Goal: Task Accomplishment & Management: Manage account settings

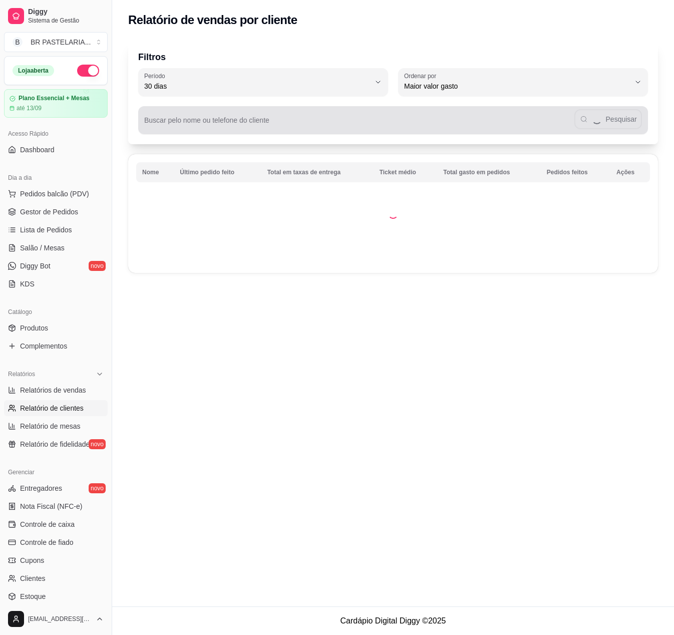
select select "30"
select select "HIGHEST_TOTAL_SPENT_WITH_ORDERS"
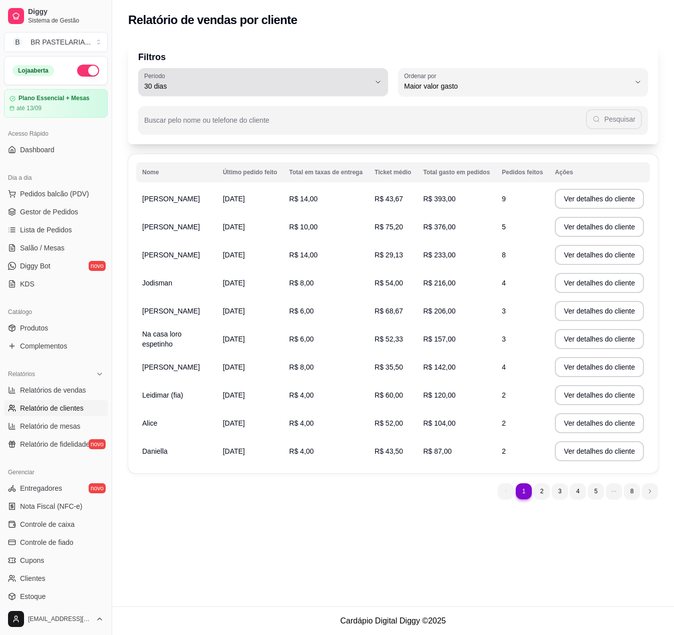
click at [263, 82] on span "30 dias" at bounding box center [257, 86] width 226 height 10
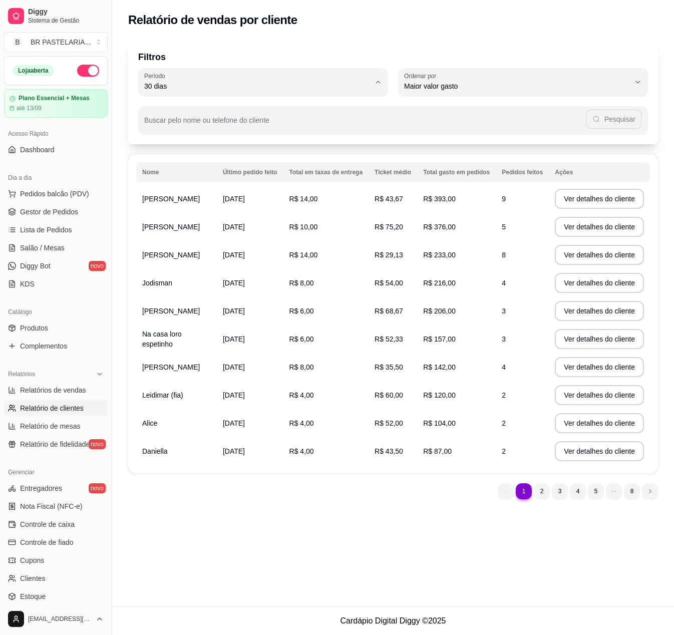
click at [233, 193] on span "45 dias" at bounding box center [258, 192] width 215 height 10
type input "45"
select select "45"
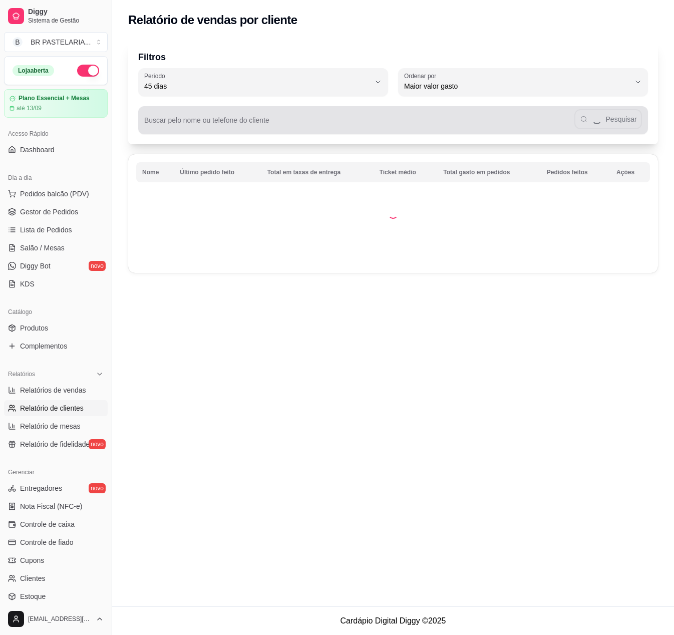
click at [361, 110] on div "Pesquisar" at bounding box center [393, 120] width 498 height 20
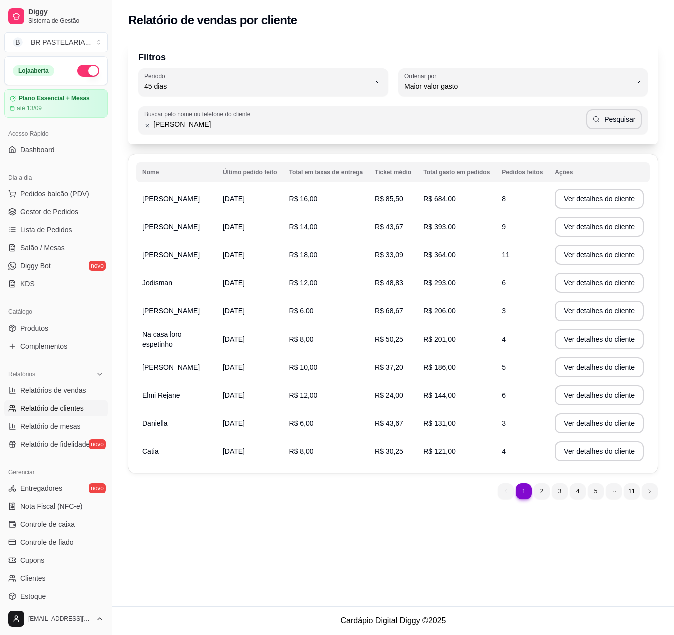
type input "[PERSON_NAME]"
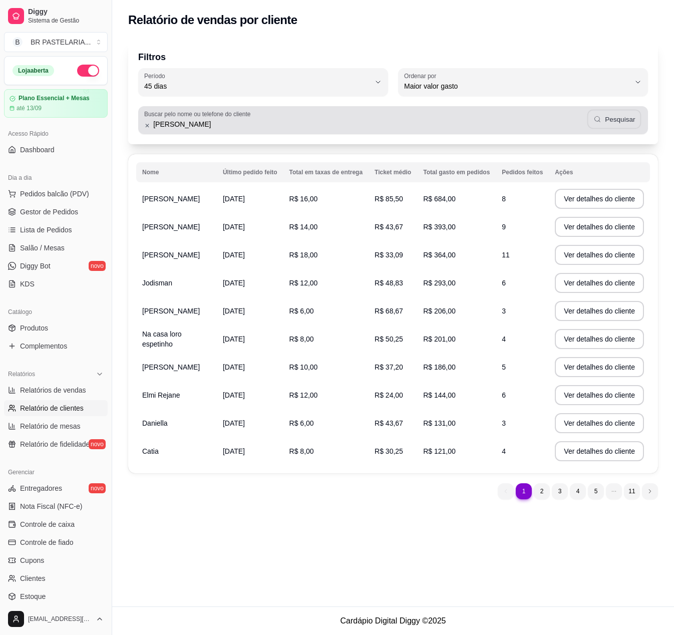
click at [638, 122] on button "Pesquisar" at bounding box center [614, 120] width 54 height 20
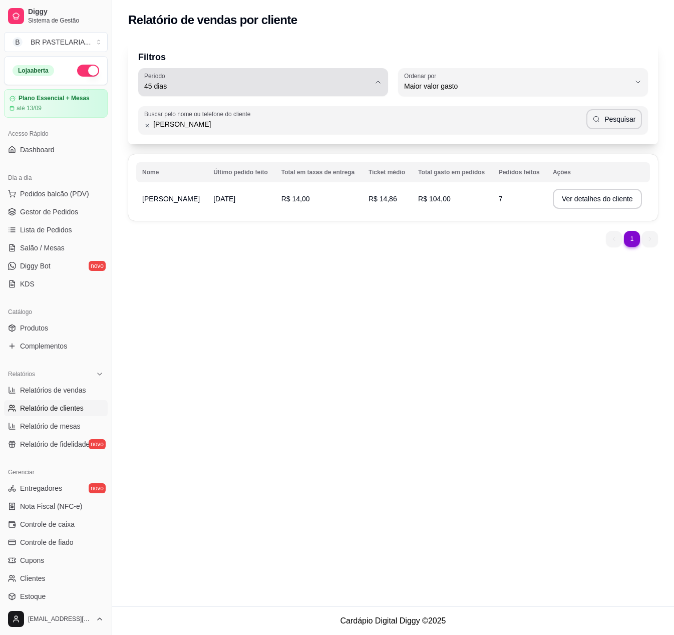
click at [266, 73] on div "45 dias" at bounding box center [257, 82] width 226 height 20
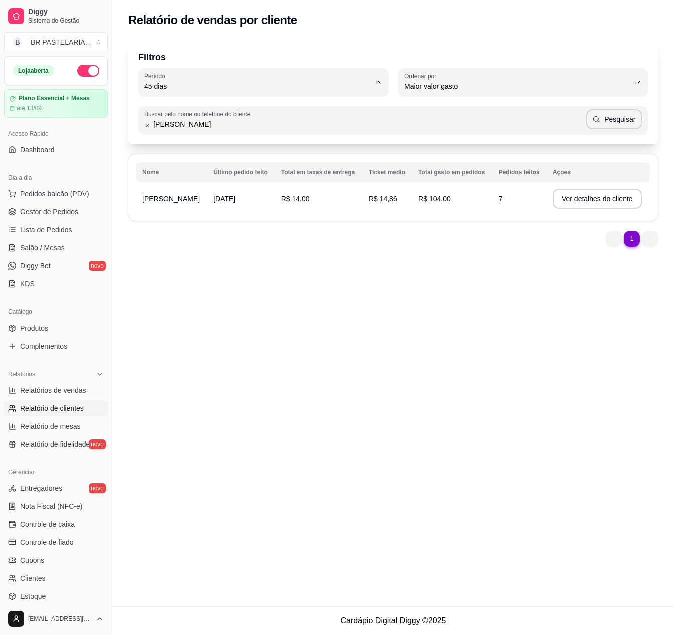
click at [199, 178] on span "30 dias" at bounding box center [258, 176] width 215 height 10
type input "30"
select select "30"
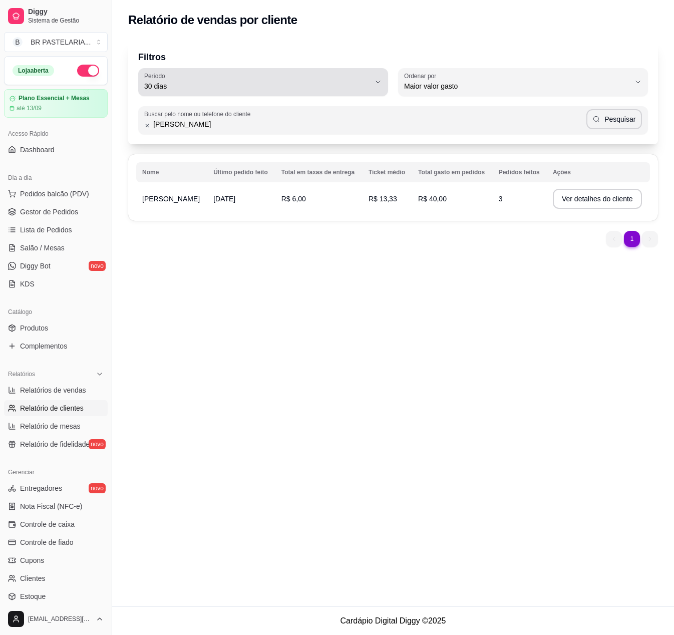
click at [227, 83] on span "30 dias" at bounding box center [257, 86] width 226 height 10
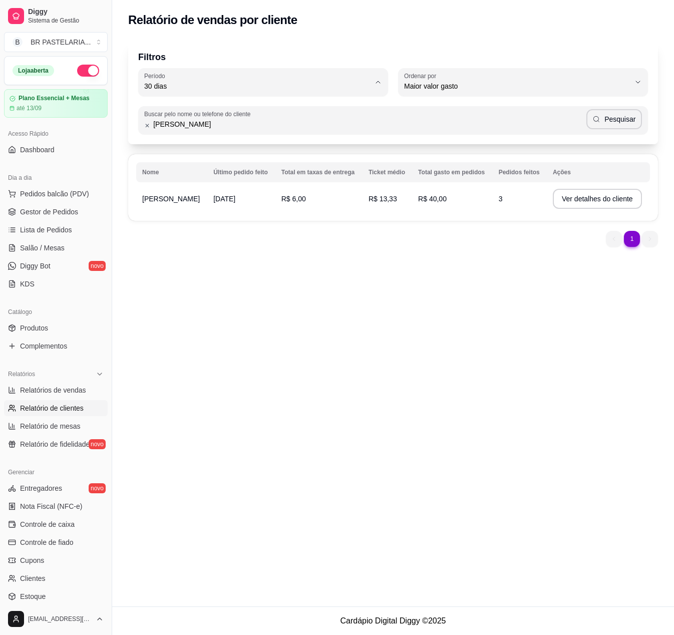
click at [185, 161] on span "15 dias" at bounding box center [258, 159] width 215 height 10
type input "15"
select select "15"
click at [45, 217] on span "Gestor de Pedidos" at bounding box center [49, 212] width 58 height 10
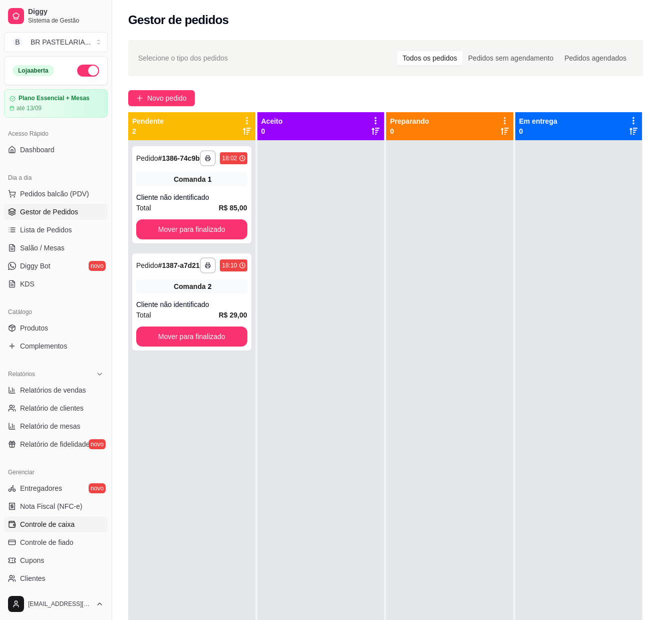
click at [43, 529] on span "Controle de caixa" at bounding box center [47, 524] width 55 height 10
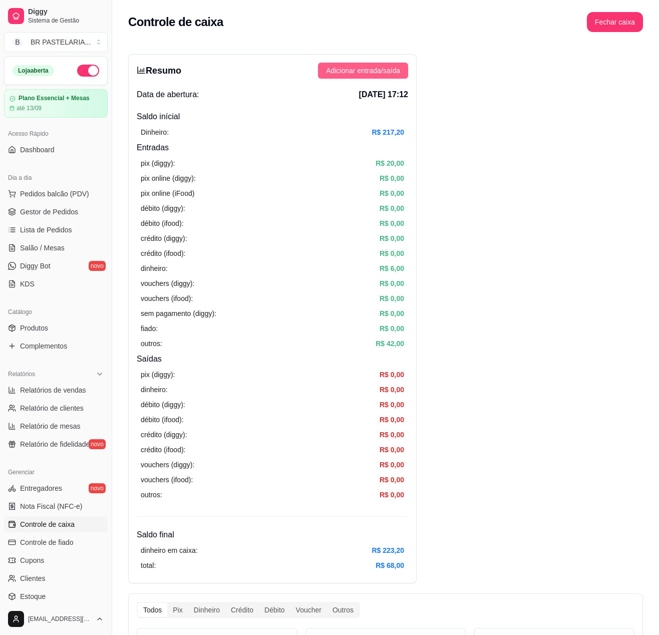
click at [364, 72] on span "Adicionar entrada/saída" at bounding box center [363, 70] width 74 height 11
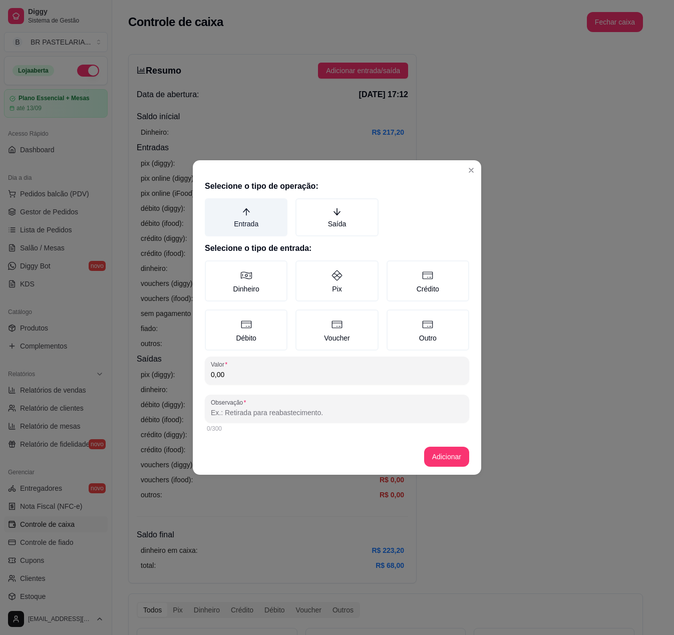
click at [267, 225] on label "Entrada" at bounding box center [246, 217] width 83 height 38
click at [212, 206] on button "Entrada" at bounding box center [208, 202] width 8 height 8
drag, startPoint x: 256, startPoint y: 279, endPoint x: 267, endPoint y: 354, distance: 75.9
click at [256, 285] on label "Dinheiro" at bounding box center [246, 280] width 83 height 41
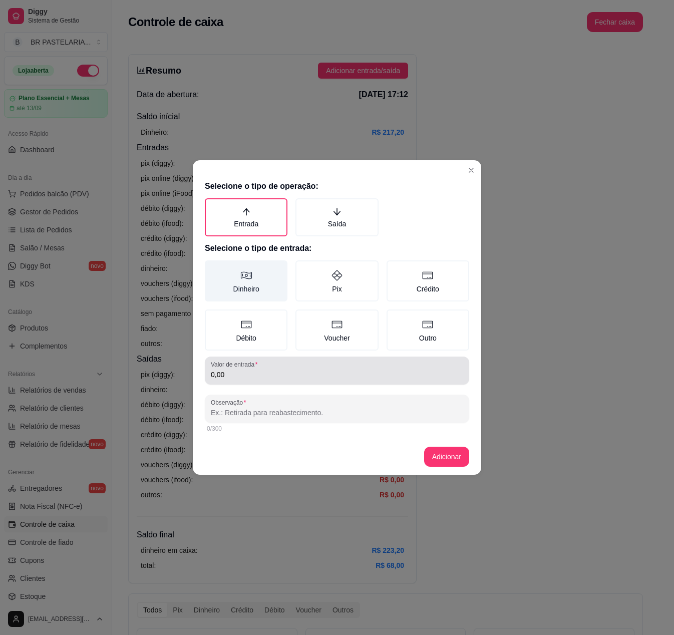
click at [272, 338] on div "Selecione o tipo de operação: Entrada Saída Selecione o tipo de entrada: Dinhei…" at bounding box center [337, 307] width 289 height 262
click at [269, 273] on label "Dinheiro" at bounding box center [246, 280] width 83 height 41
click at [212, 268] on button "Dinheiro" at bounding box center [208, 264] width 8 height 8
type button "MONEY"
click at [269, 379] on input "0,00" at bounding box center [337, 375] width 252 height 10
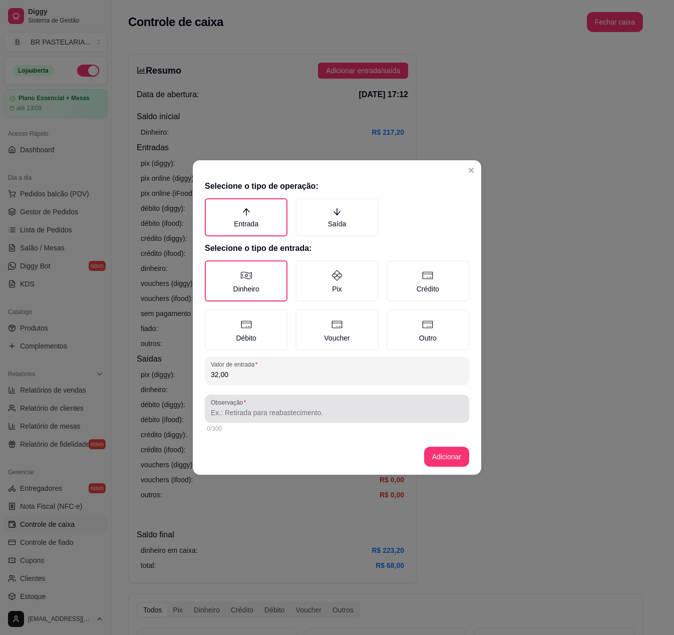
type input "32,00"
click at [264, 409] on input "Observação" at bounding box center [337, 413] width 252 height 10
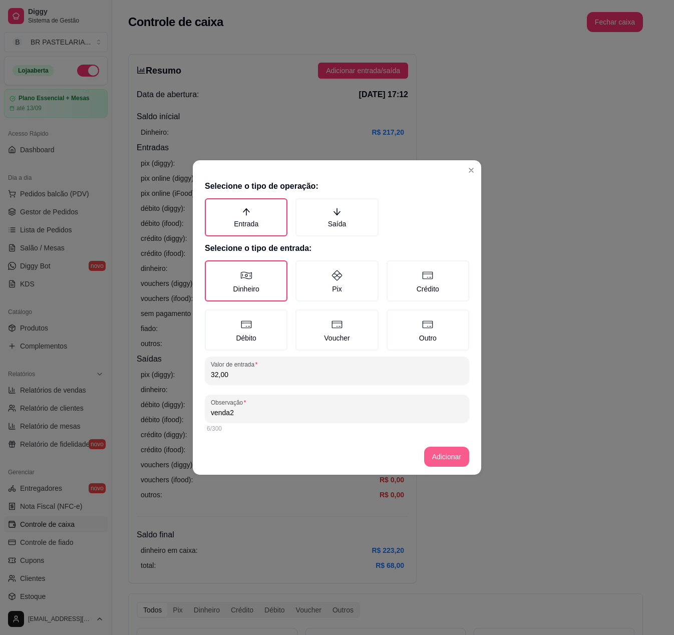
type input "venda2"
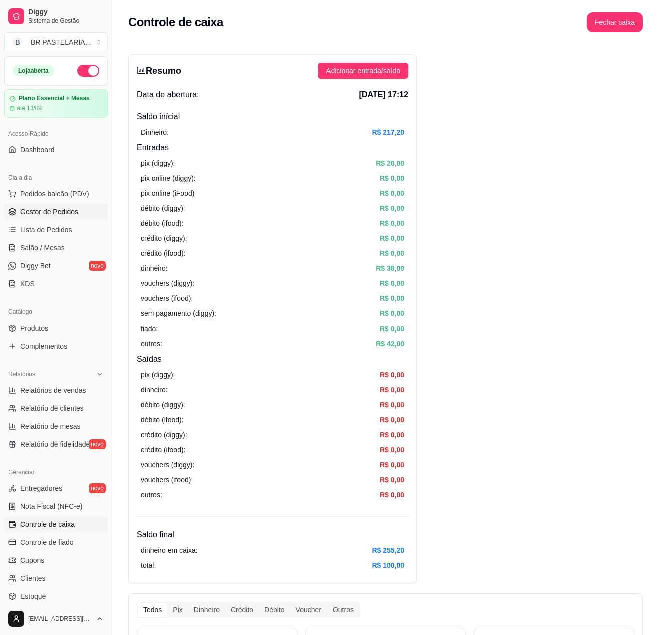
click at [41, 217] on span "Gestor de Pedidos" at bounding box center [49, 212] width 58 height 10
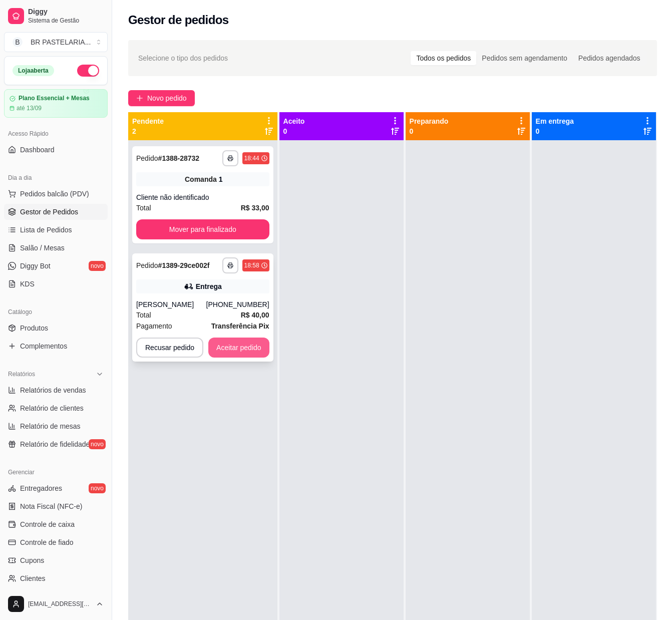
click at [256, 341] on button "Aceitar pedido" at bounding box center [238, 348] width 61 height 20
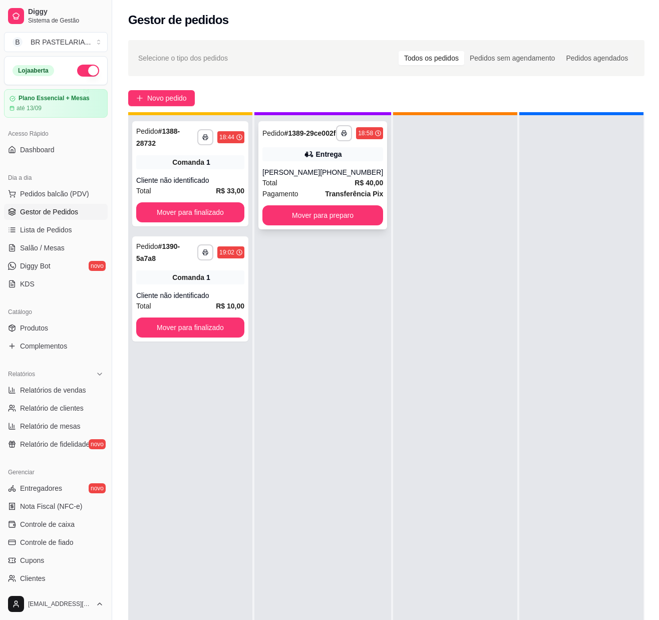
scroll to position [28, 0]
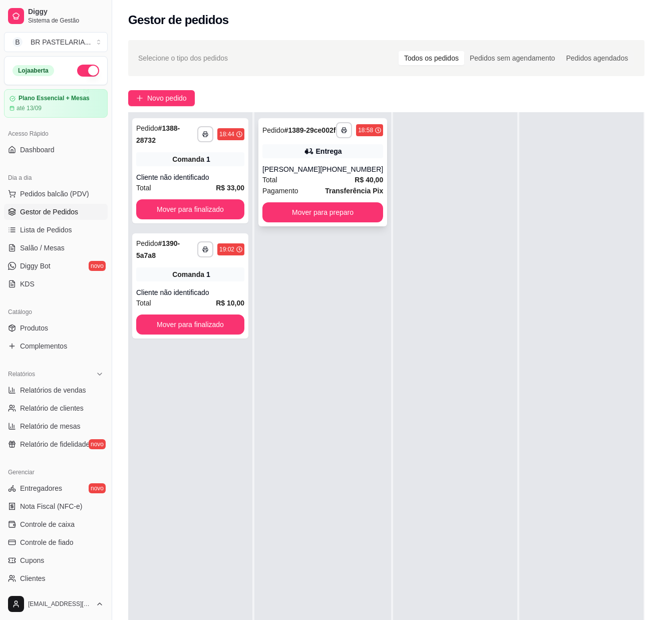
drag, startPoint x: 306, startPoint y: 156, endPoint x: 298, endPoint y: 173, distance: 18.8
click at [298, 173] on div "**********" at bounding box center [322, 172] width 129 height 108
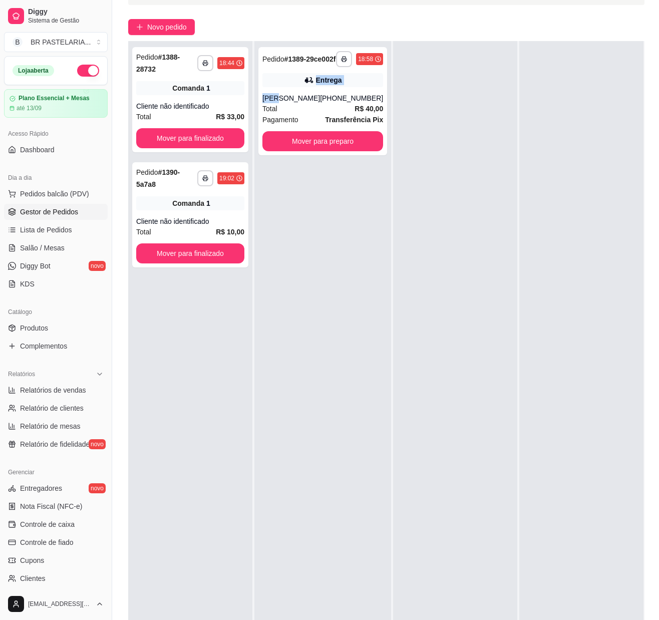
scroll to position [100, 0]
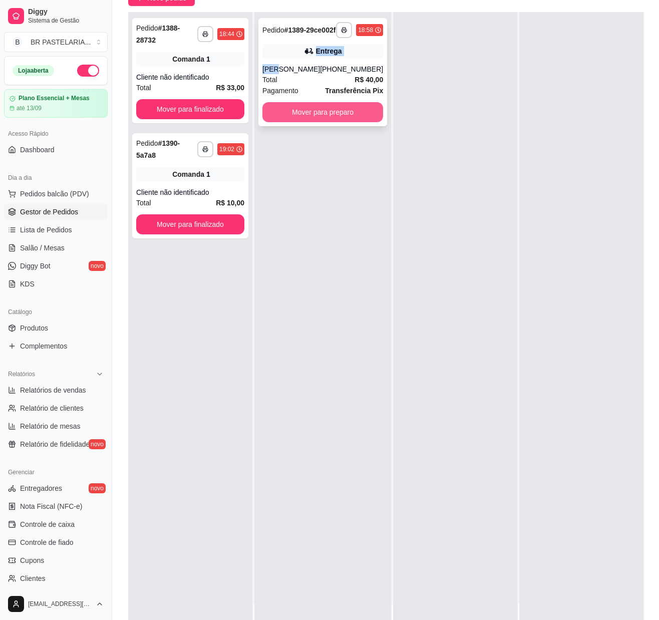
click at [348, 118] on button "Mover para preparo" at bounding box center [322, 112] width 121 height 20
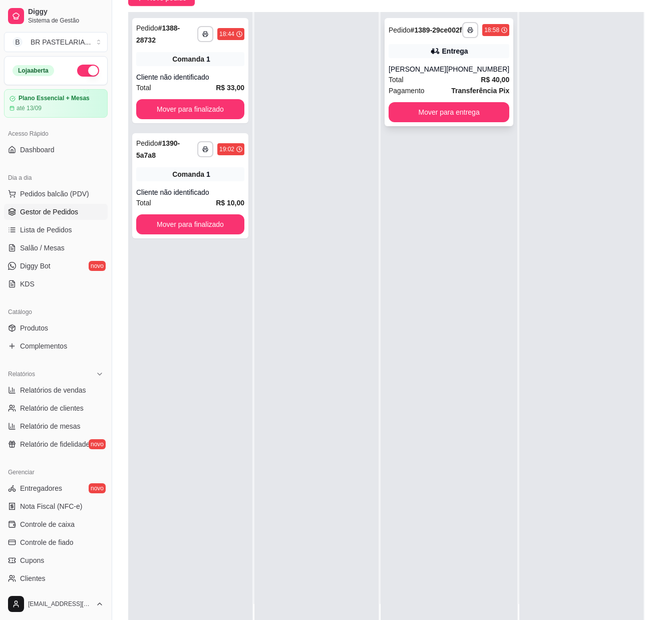
click at [458, 74] on div "[PHONE_NUMBER]" at bounding box center [477, 69] width 63 height 10
click at [486, 120] on button "Mover para entrega" at bounding box center [449, 113] width 117 height 20
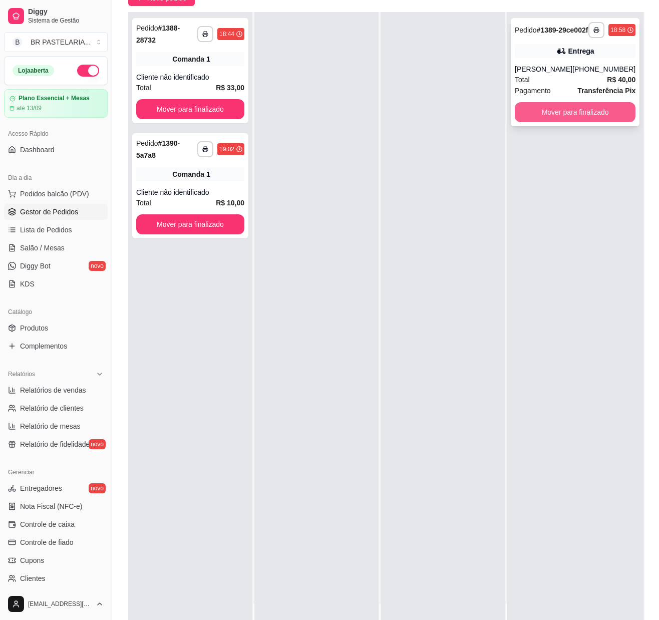
click at [587, 120] on button "Mover para finalizado" at bounding box center [575, 112] width 121 height 20
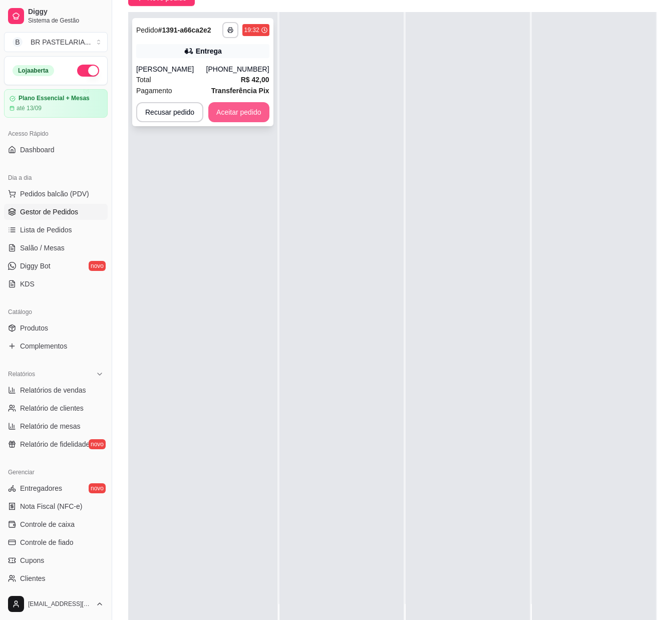
click at [252, 108] on button "Aceitar pedido" at bounding box center [238, 112] width 61 height 20
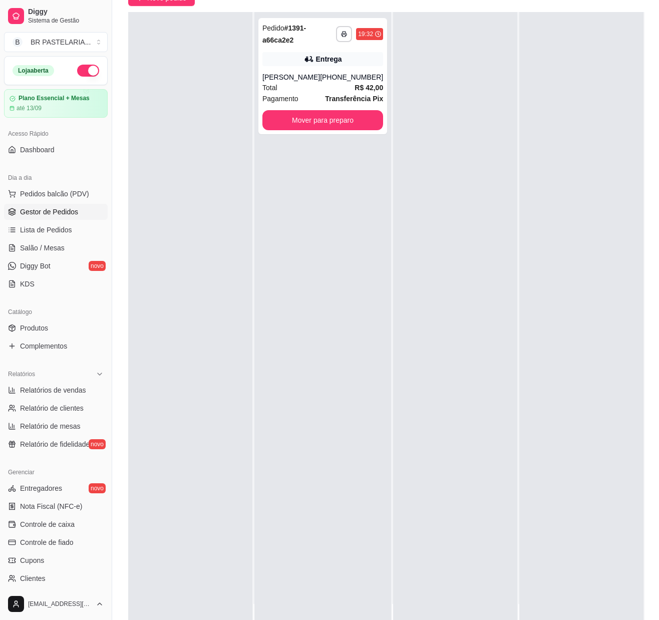
click at [295, 271] on div "**********" at bounding box center [322, 322] width 137 height 620
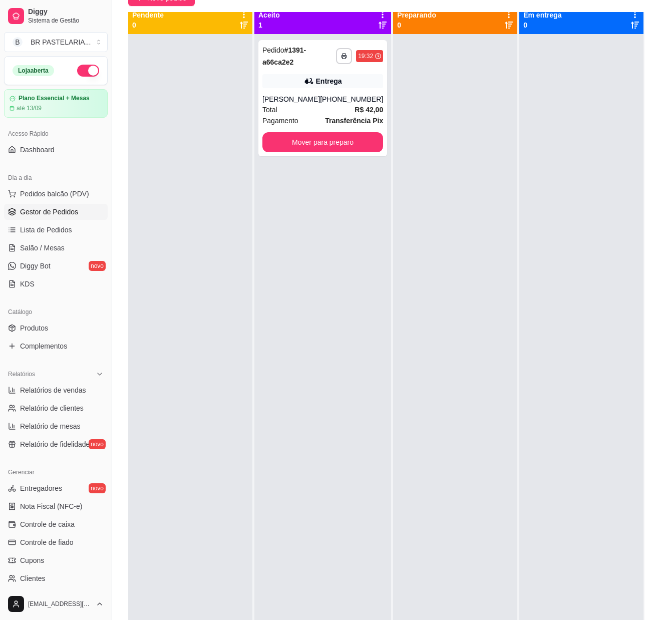
scroll to position [0, 0]
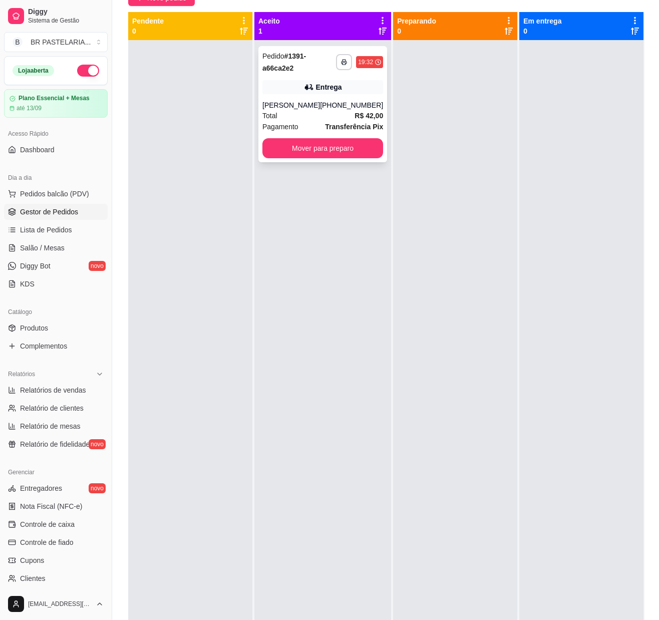
click at [330, 104] on div "[PHONE_NUMBER]" at bounding box center [351, 105] width 63 height 10
click at [355, 95] on div "**********" at bounding box center [322, 104] width 129 height 116
click at [332, 132] on div "**********" at bounding box center [322, 104] width 129 height 116
click at [299, 145] on button "Mover para preparo" at bounding box center [322, 148] width 121 height 20
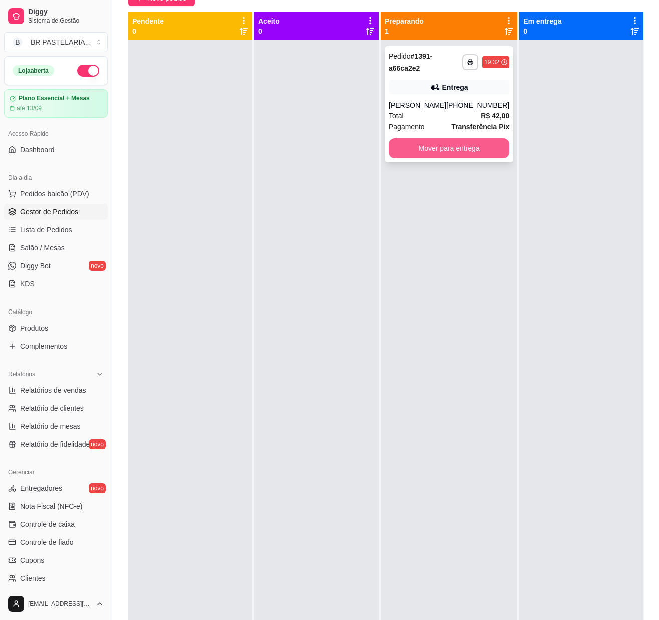
click at [435, 149] on button "Mover para entrega" at bounding box center [449, 148] width 121 height 20
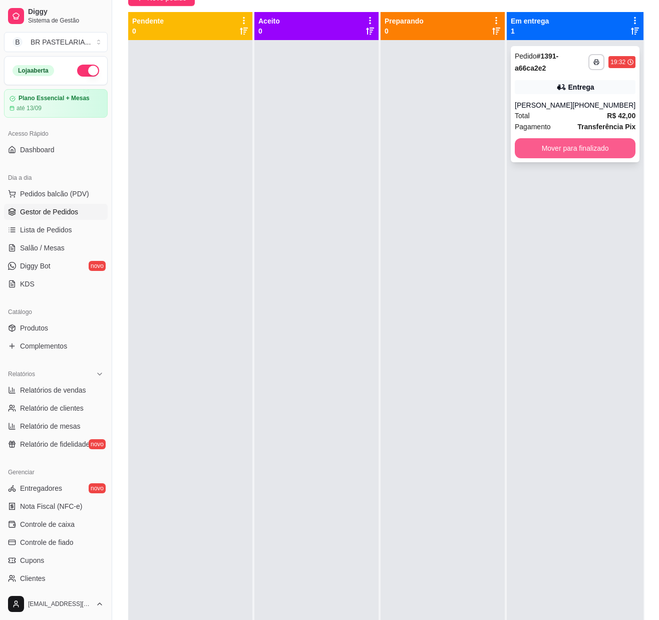
click at [541, 143] on button "Mover para finalizado" at bounding box center [575, 148] width 121 height 20
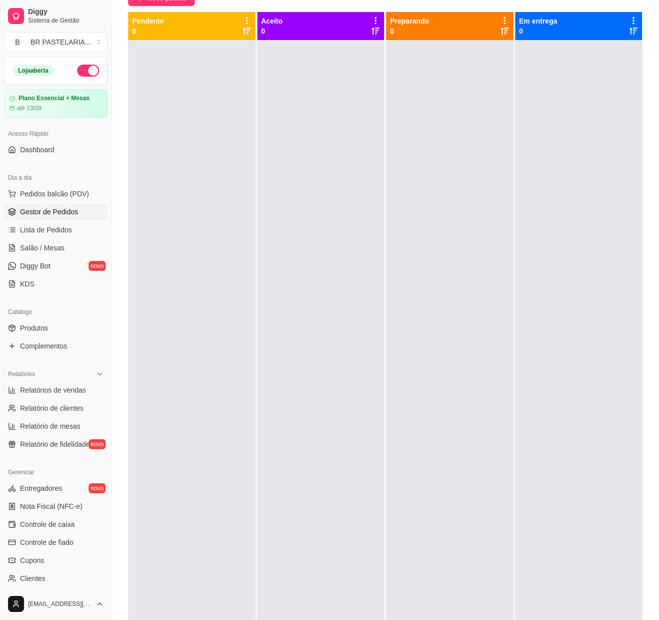
click at [307, 441] on div at bounding box center [320, 350] width 127 height 620
click at [61, 532] on link "Controle de caixa" at bounding box center [56, 524] width 104 height 16
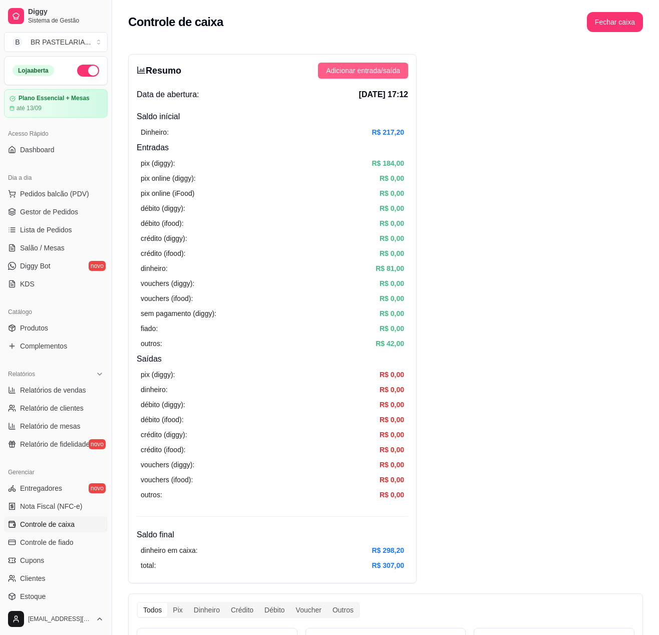
click at [372, 77] on button "Adicionar entrada/saída" at bounding box center [363, 71] width 90 height 16
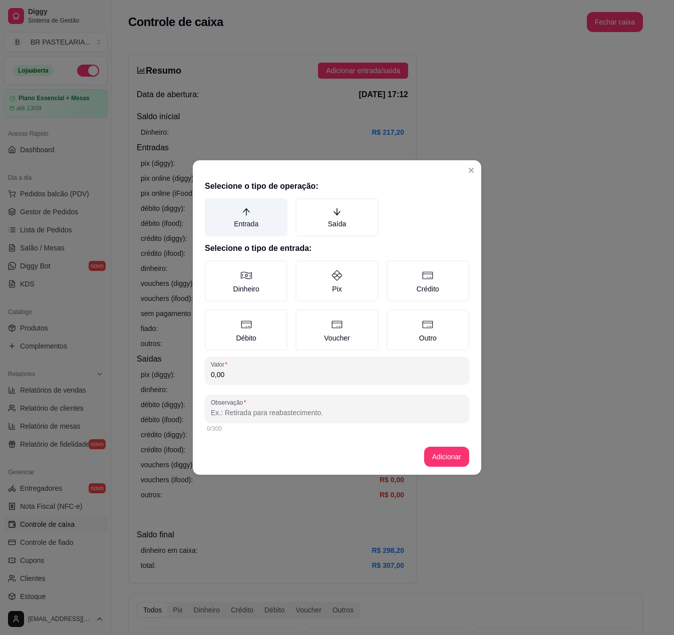
click at [245, 217] on label "Entrada" at bounding box center [246, 217] width 83 height 38
click at [212, 206] on button "Entrada" at bounding box center [208, 202] width 8 height 8
drag, startPoint x: 253, startPoint y: 275, endPoint x: 244, endPoint y: 362, distance: 86.6
click at [253, 279] on label "Dinheiro" at bounding box center [246, 280] width 83 height 41
click at [212, 268] on button "Dinheiro" at bounding box center [208, 264] width 8 height 8
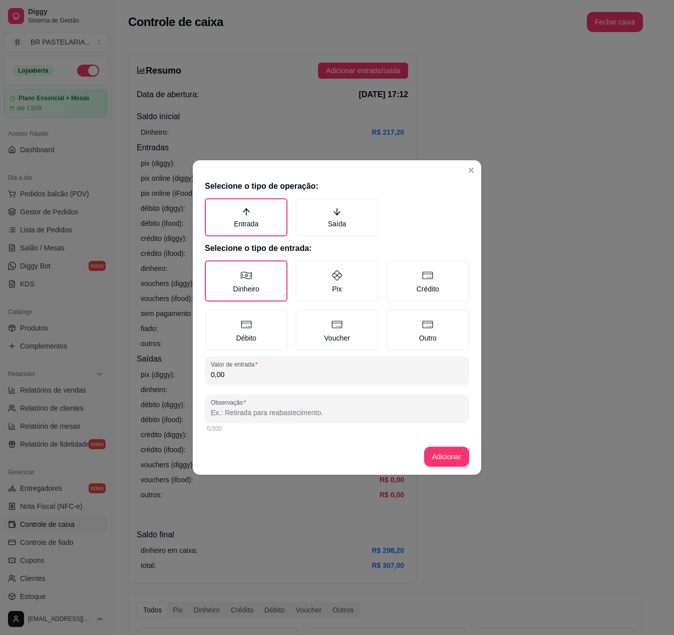
click at [239, 378] on input "0,00" at bounding box center [337, 375] width 252 height 10
type input "4,00"
drag, startPoint x: 249, startPoint y: 414, endPoint x: 237, endPoint y: 410, distance: 12.7
click at [241, 412] on input "Observação" at bounding box center [337, 413] width 252 height 10
type input "paloma"
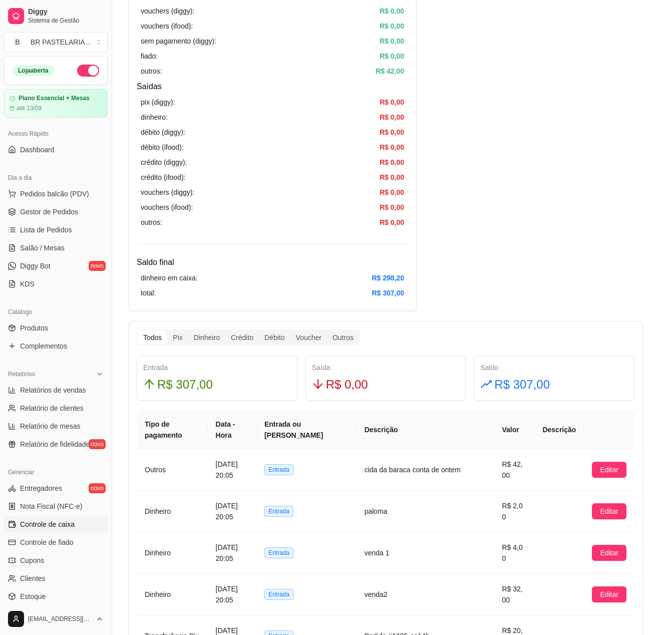
scroll to position [501, 0]
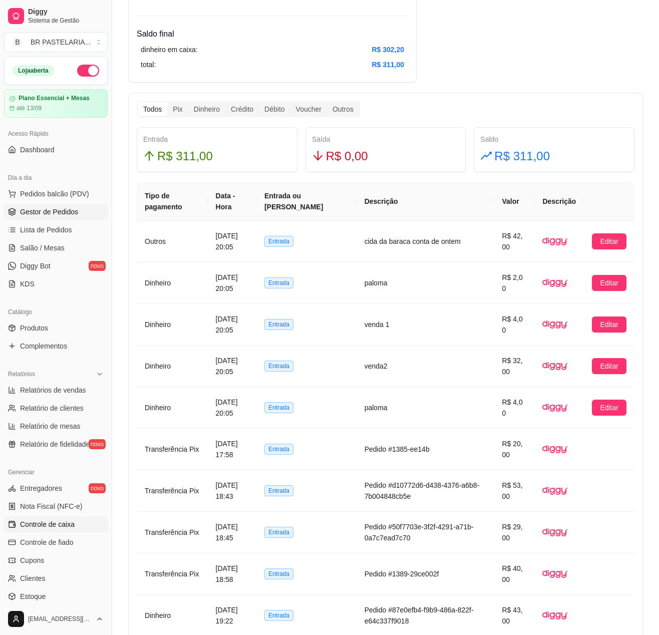
click at [52, 217] on span "Gestor de Pedidos" at bounding box center [49, 212] width 58 height 10
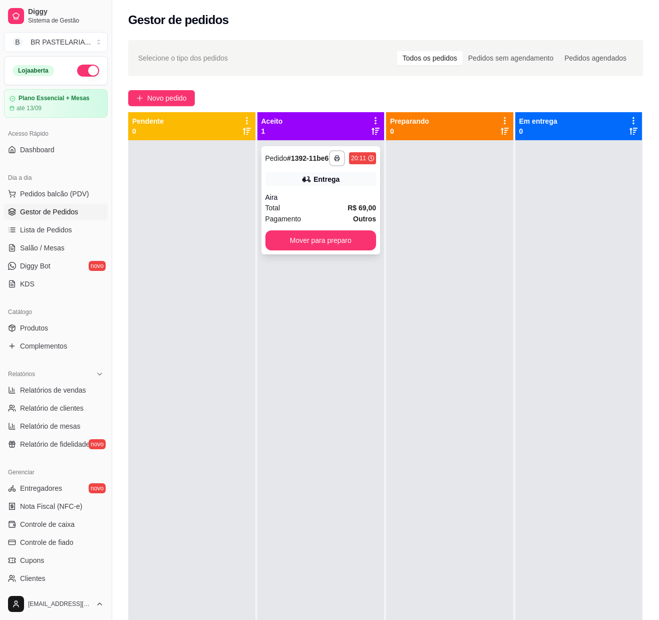
click at [331, 186] on div "Entrega" at bounding box center [320, 179] width 111 height 14
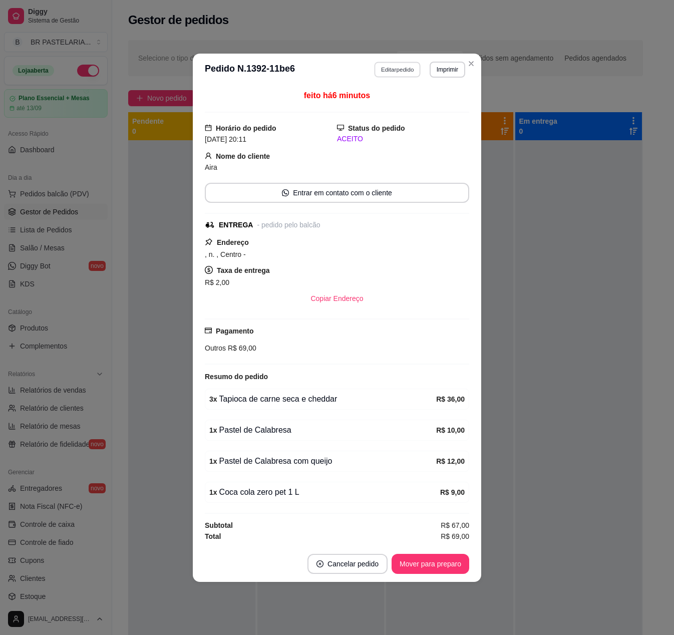
click at [395, 62] on button "Editar pedido" at bounding box center [398, 70] width 47 height 16
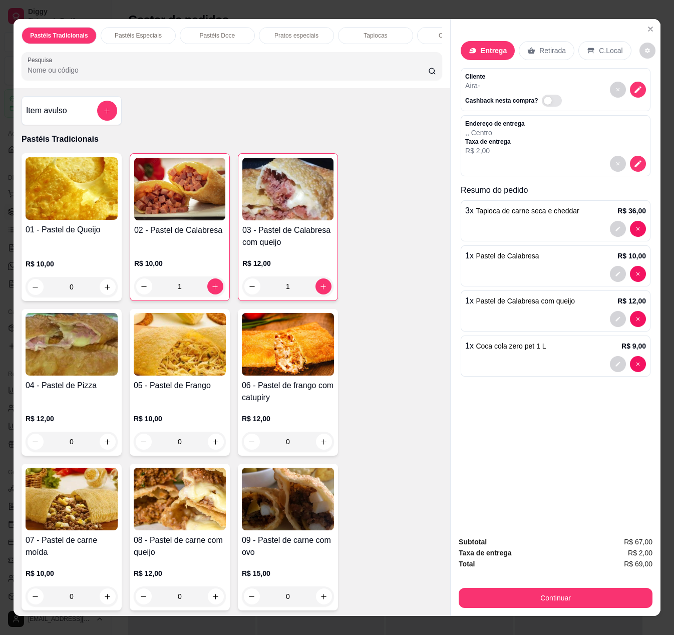
click at [488, 588] on button "Continuar" at bounding box center [556, 598] width 194 height 20
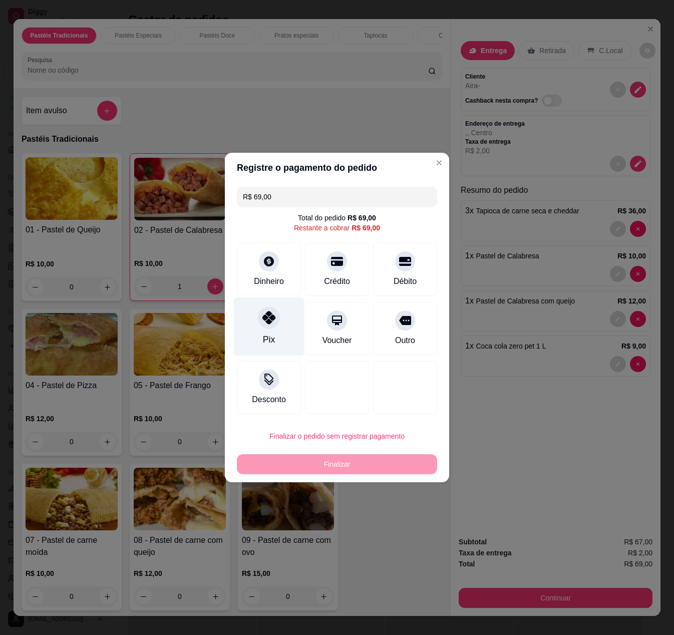
click at [253, 323] on div "Pix" at bounding box center [269, 327] width 71 height 59
type input "R$ 0,00"
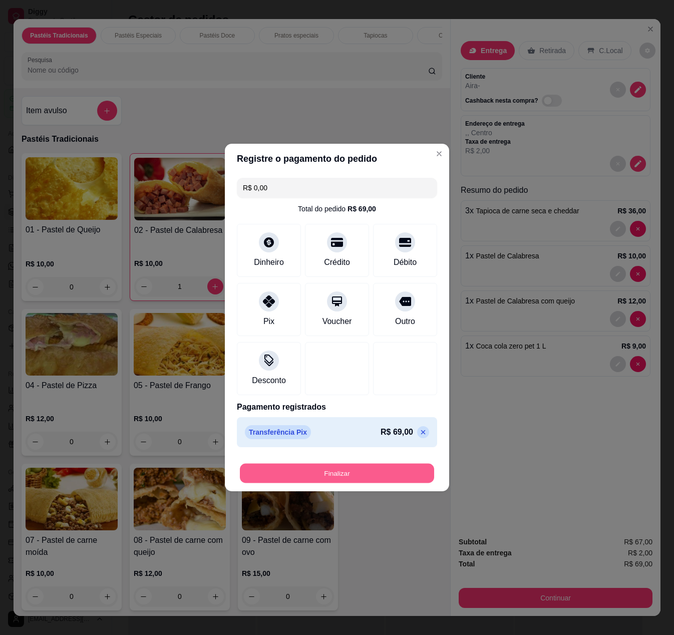
click at [323, 470] on button "Finalizar" at bounding box center [337, 474] width 194 height 20
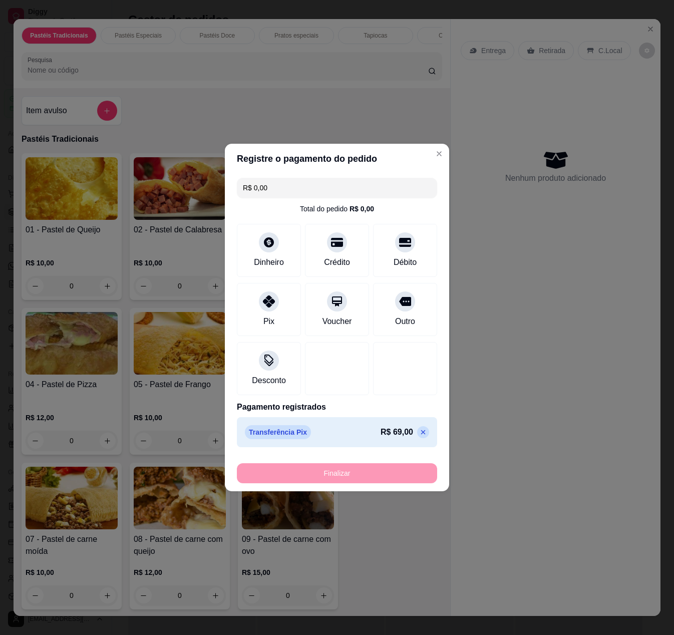
type input "0"
type input "-R$ 69,00"
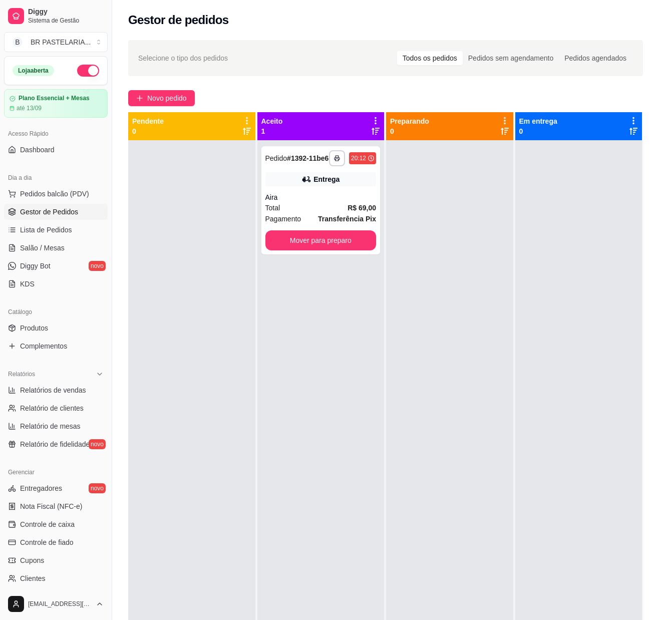
click at [519, 192] on div at bounding box center [578, 450] width 127 height 620
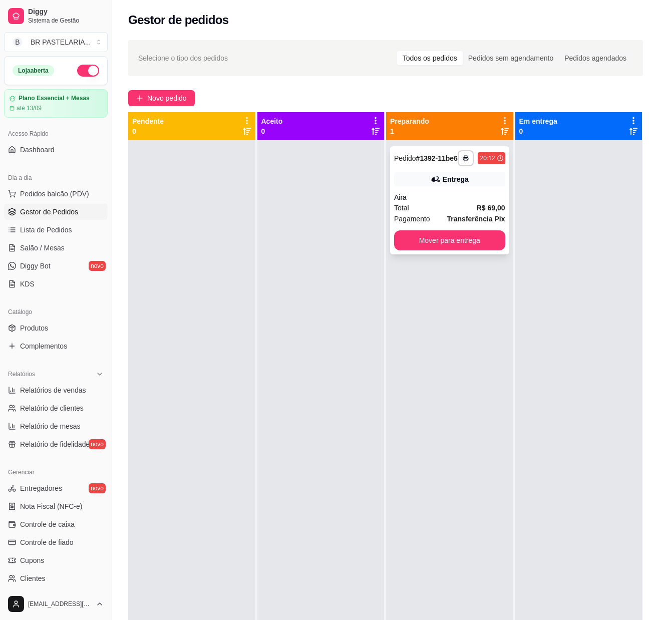
click at [407, 186] on div "Entrega" at bounding box center [449, 179] width 111 height 14
click at [226, 347] on div at bounding box center [191, 450] width 127 height 620
click at [295, 419] on div at bounding box center [320, 450] width 127 height 620
click at [76, 548] on link "Controle de fiado" at bounding box center [56, 542] width 104 height 16
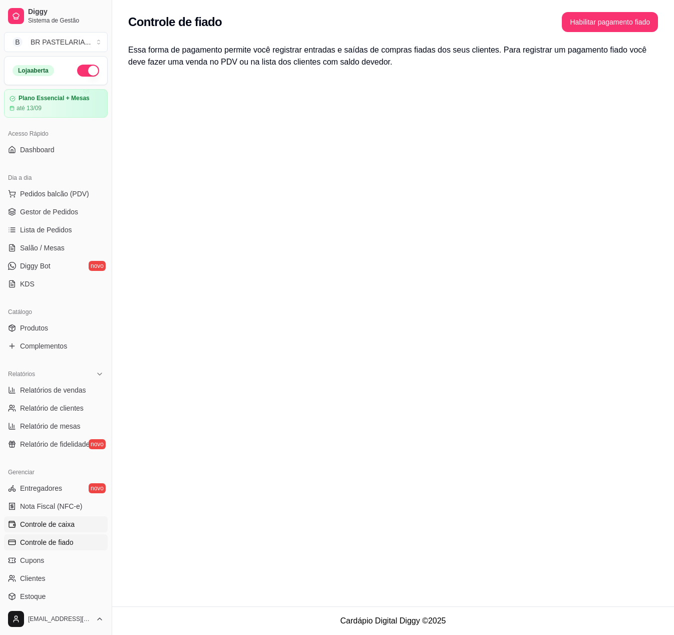
click at [84, 532] on link "Controle de caixa" at bounding box center [56, 524] width 104 height 16
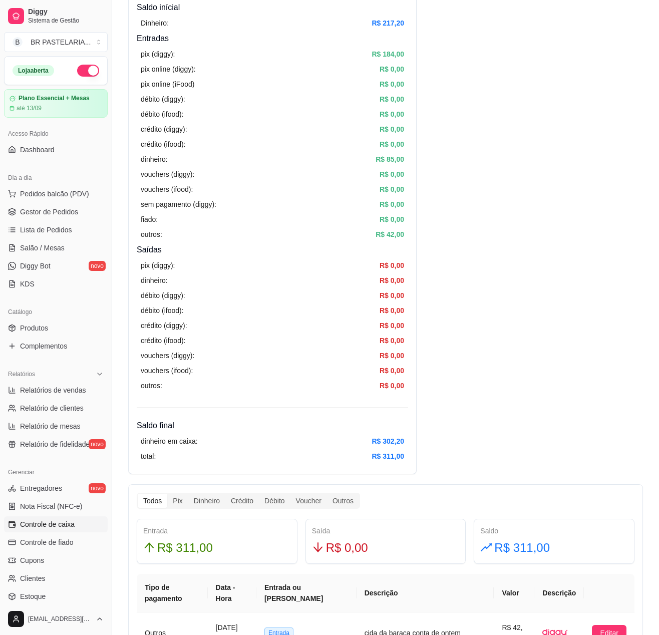
scroll to position [200, 0]
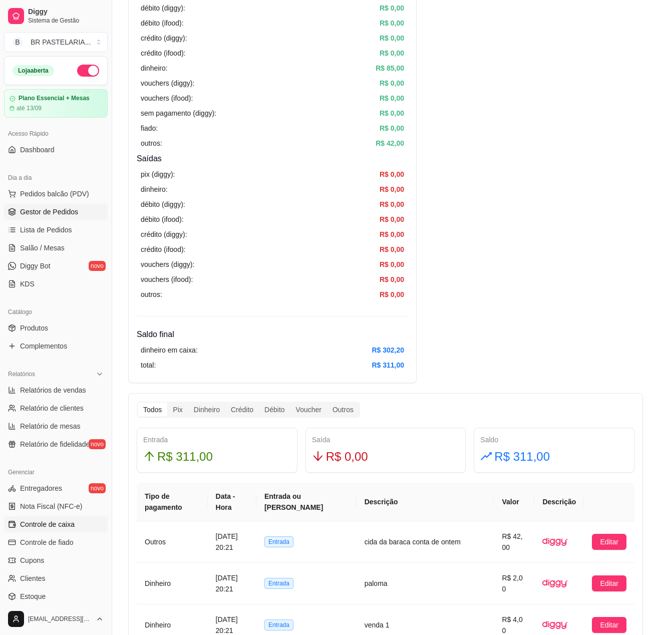
click at [52, 217] on span "Gestor de Pedidos" at bounding box center [49, 212] width 58 height 10
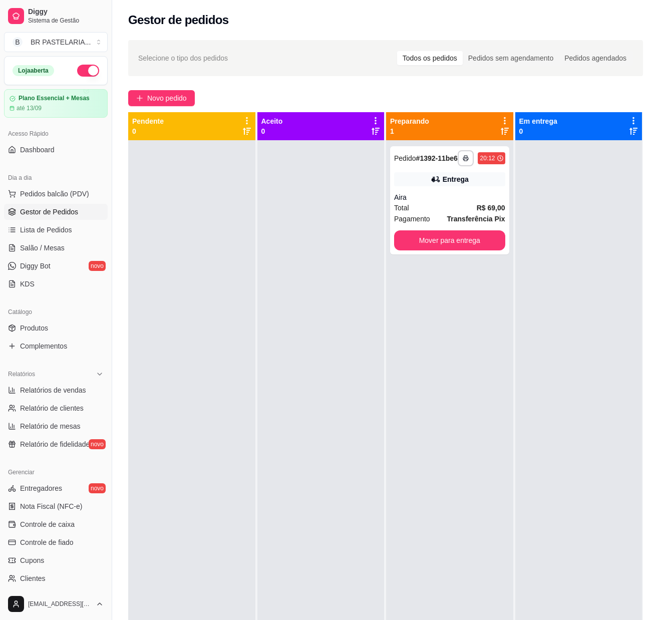
click at [377, 324] on div at bounding box center [320, 450] width 127 height 620
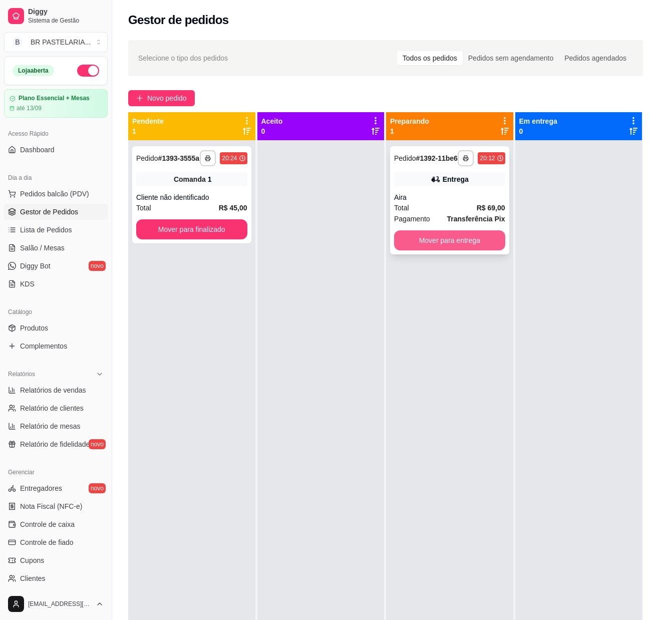
click at [454, 250] on button "Mover para entrega" at bounding box center [449, 240] width 111 height 20
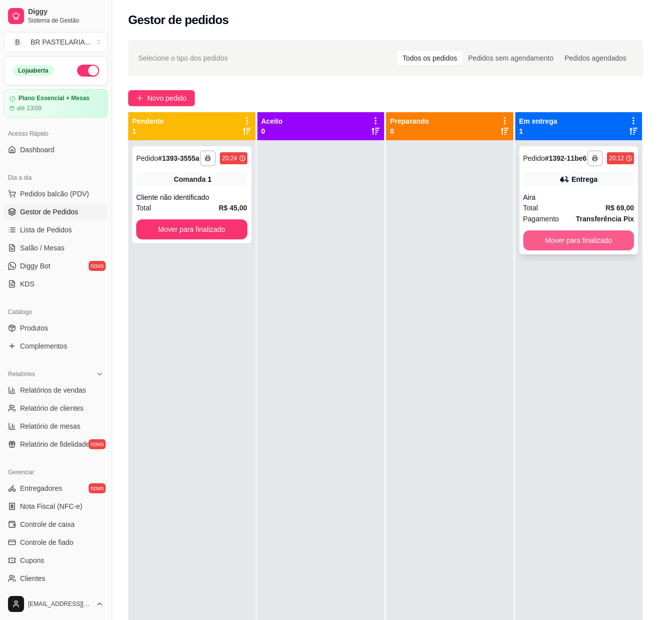
click at [558, 250] on button "Mover para finalizado" at bounding box center [578, 240] width 111 height 20
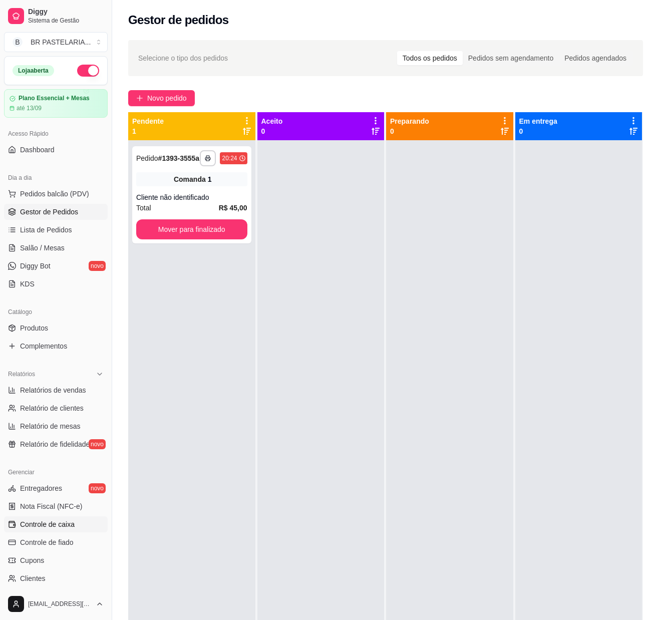
click at [75, 532] on link "Controle de caixa" at bounding box center [56, 524] width 104 height 16
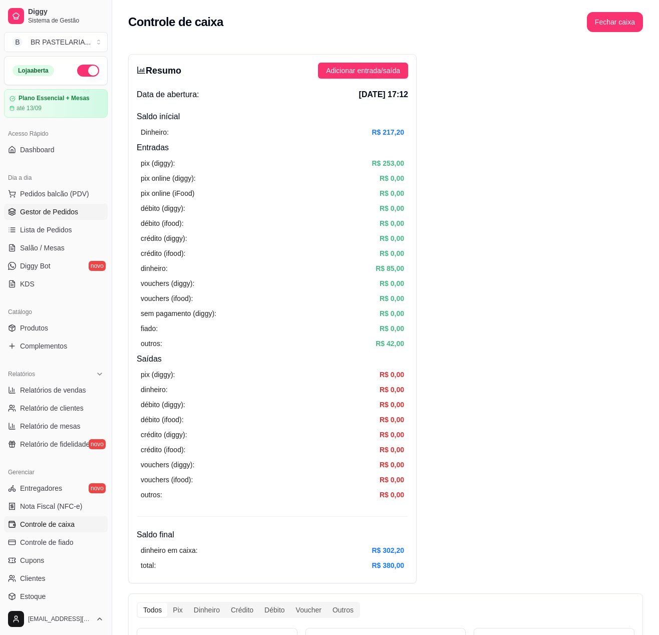
click at [51, 217] on span "Gestor de Pedidos" at bounding box center [49, 212] width 58 height 10
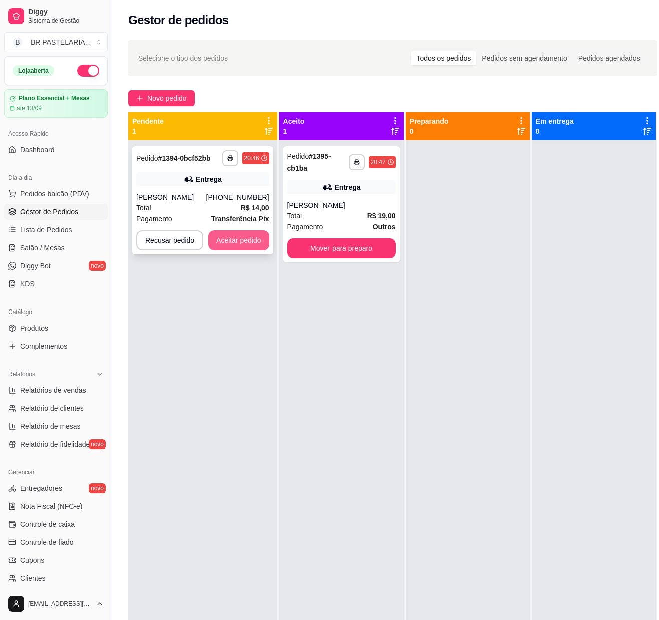
click at [225, 239] on button "Aceitar pedido" at bounding box center [238, 240] width 61 height 20
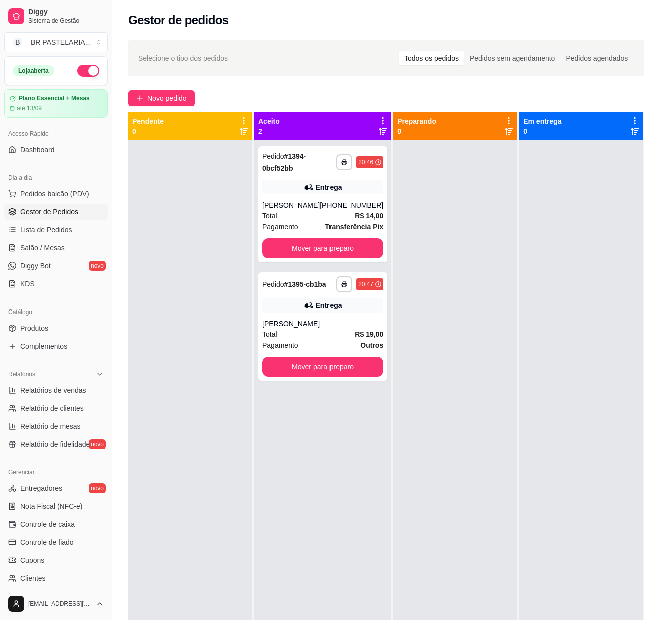
drag, startPoint x: 139, startPoint y: 324, endPoint x: 146, endPoint y: 317, distance: 9.9
click at [146, 319] on div at bounding box center [190, 450] width 124 height 620
click at [314, 313] on div "Entrega" at bounding box center [322, 306] width 121 height 14
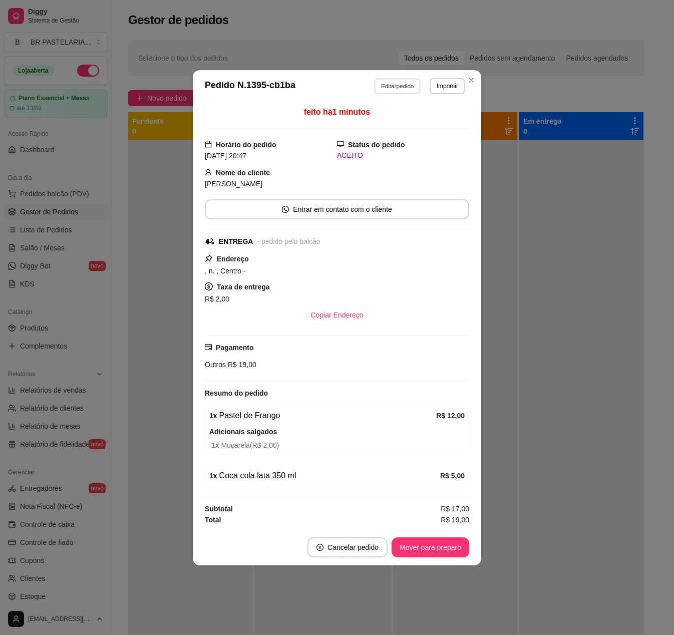
click at [393, 83] on button "Editar pedido" at bounding box center [398, 86] width 47 height 16
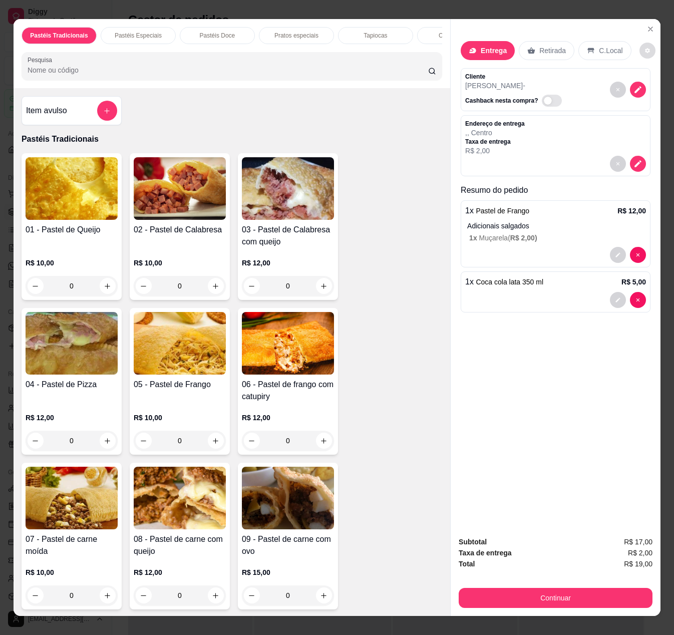
click at [640, 43] on button "decrease-product-quantity" at bounding box center [648, 51] width 16 height 16
click at [649, 85] on span "Automatic updates" at bounding box center [651, 84] width 8 height 8
click at [643, 85] on input "Automatic updates" at bounding box center [640, 87] width 7 height 7
checkbox input "false"
click at [578, 427] on div "Entrega Retirada C.Local Cliente [PERSON_NAME] nesta compra? Endereço de entreg…" at bounding box center [556, 273] width 210 height 509
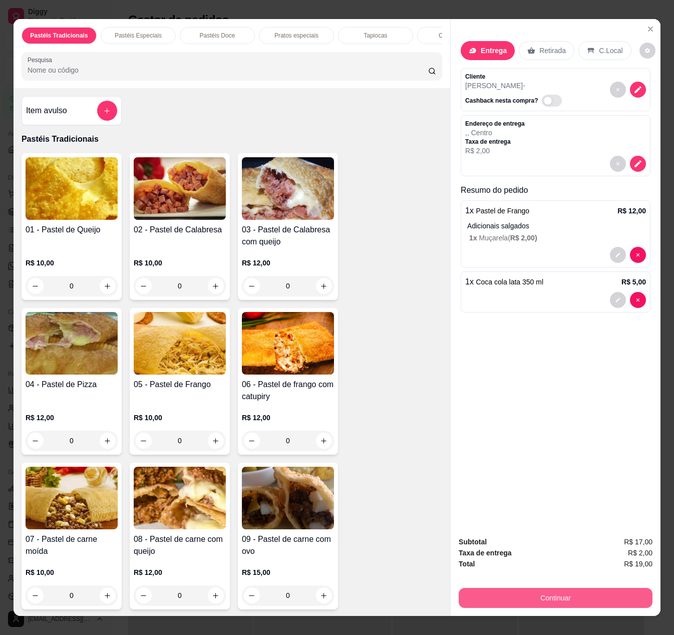
click at [595, 595] on button "Continuar" at bounding box center [556, 598] width 194 height 20
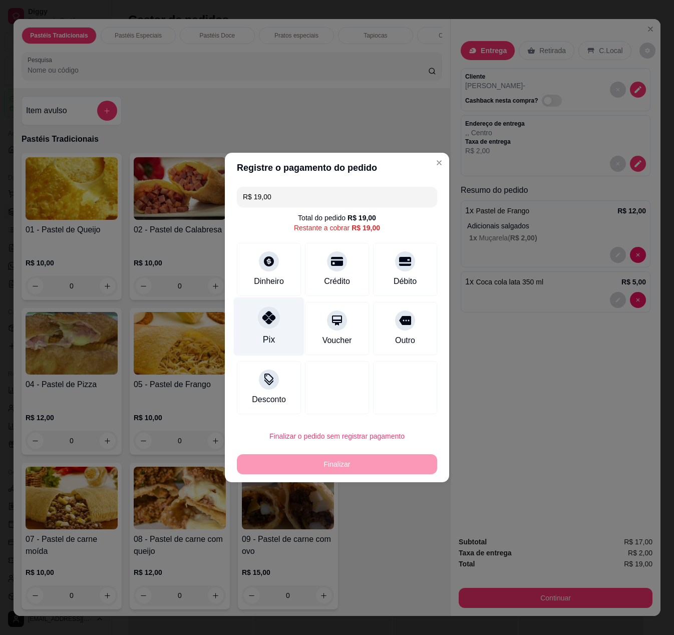
click at [256, 335] on div "Pix" at bounding box center [269, 327] width 71 height 59
type input "R$ 0,00"
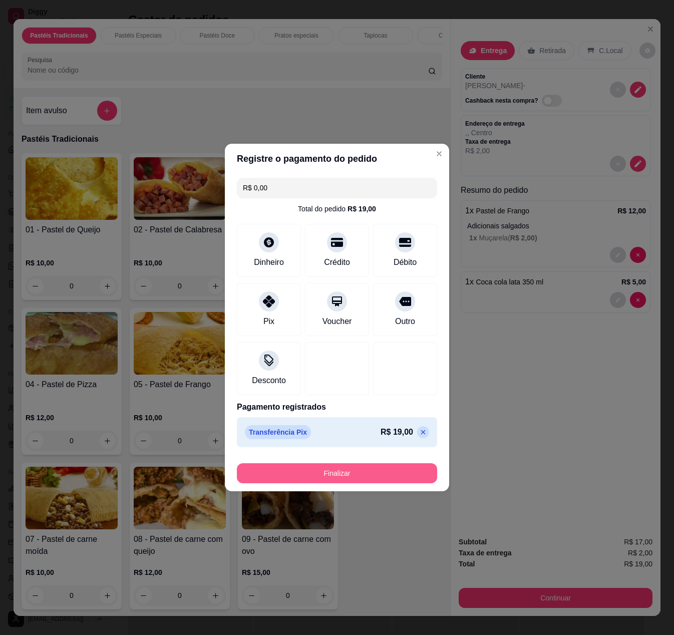
click at [312, 468] on button "Finalizar" at bounding box center [337, 473] width 200 height 20
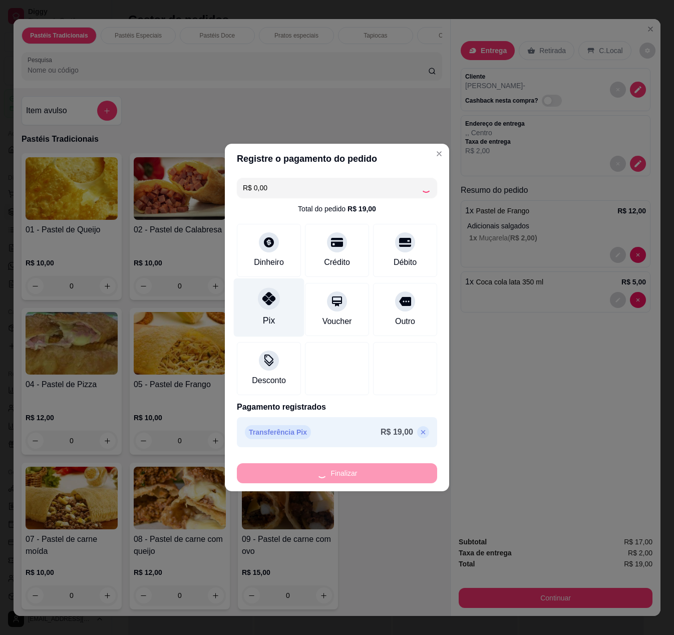
type input "0"
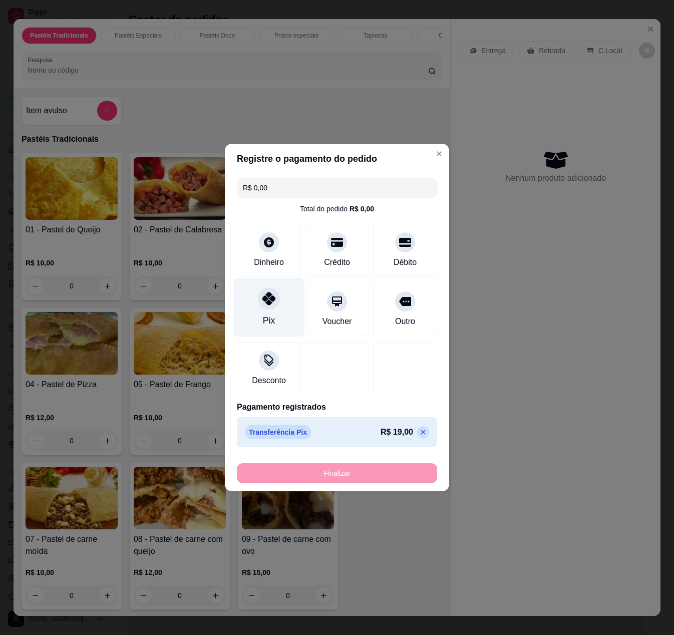
type input "-R$ 19,00"
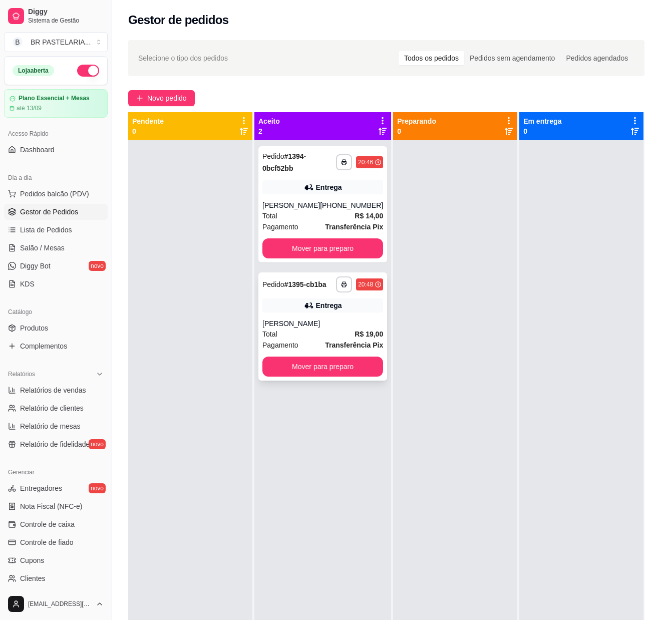
click at [293, 340] on div "Total R$ 19,00" at bounding box center [322, 334] width 121 height 11
click at [329, 210] on div "[PHONE_NUMBER]" at bounding box center [351, 205] width 63 height 10
click at [324, 340] on div "Total R$ 19,00" at bounding box center [322, 334] width 121 height 11
click at [289, 251] on button "Mover para preparo" at bounding box center [322, 248] width 121 height 20
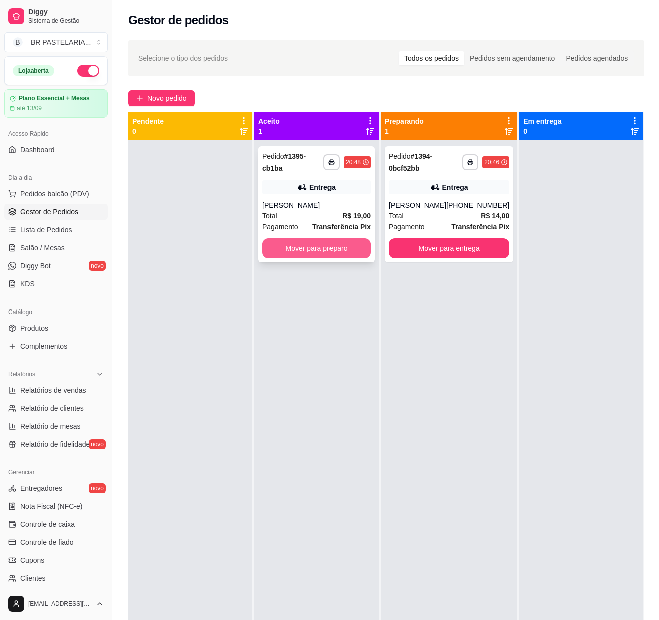
click at [324, 250] on button "Mover para preparo" at bounding box center [316, 248] width 108 height 20
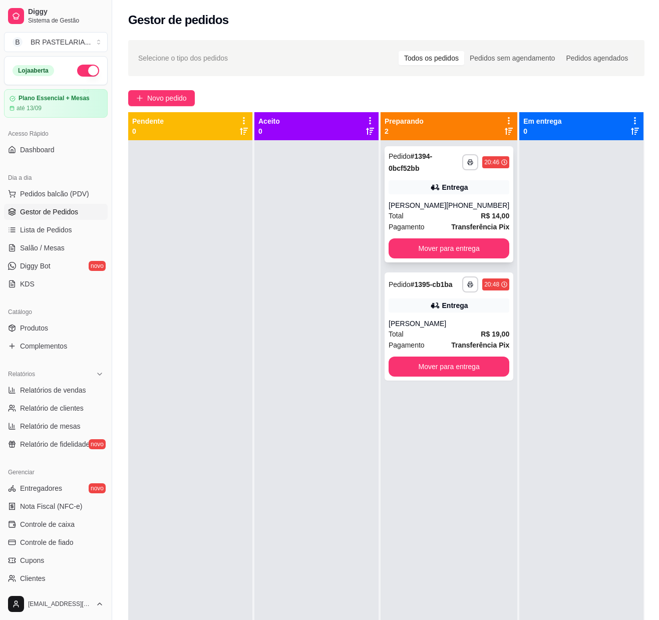
click at [488, 207] on div "[PHONE_NUMBER]" at bounding box center [477, 205] width 63 height 10
click at [473, 255] on button "Mover para entrega" at bounding box center [449, 248] width 121 height 20
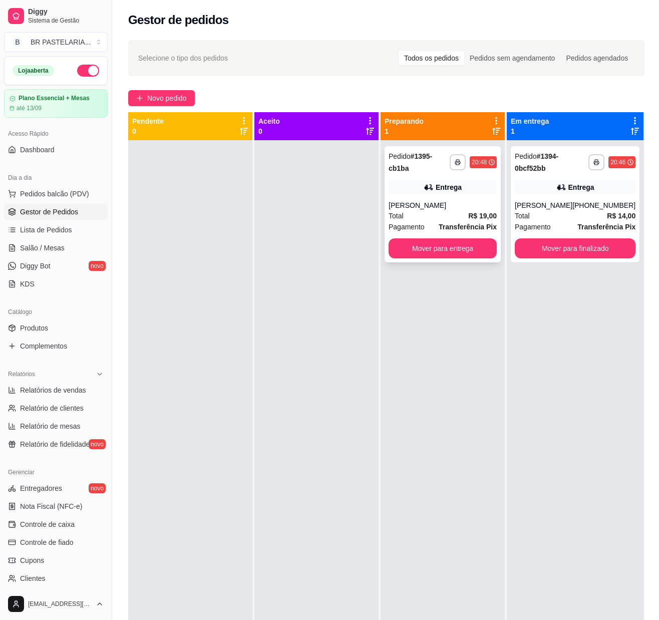
click at [424, 164] on div "Pedido # 1395-cb1ba" at bounding box center [419, 162] width 61 height 24
click at [452, 196] on div "**********" at bounding box center [443, 204] width 116 height 116
click at [465, 245] on button "Mover para entrega" at bounding box center [443, 248] width 108 height 20
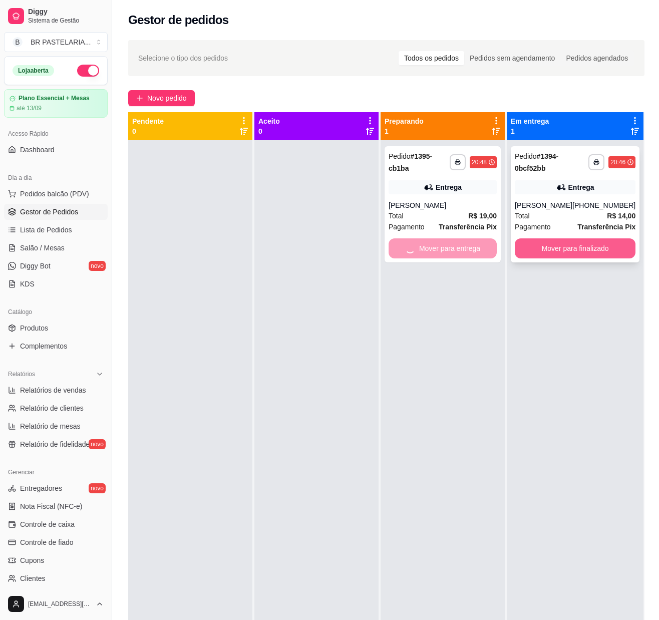
click at [613, 250] on button "Mover para finalizado" at bounding box center [575, 248] width 121 height 20
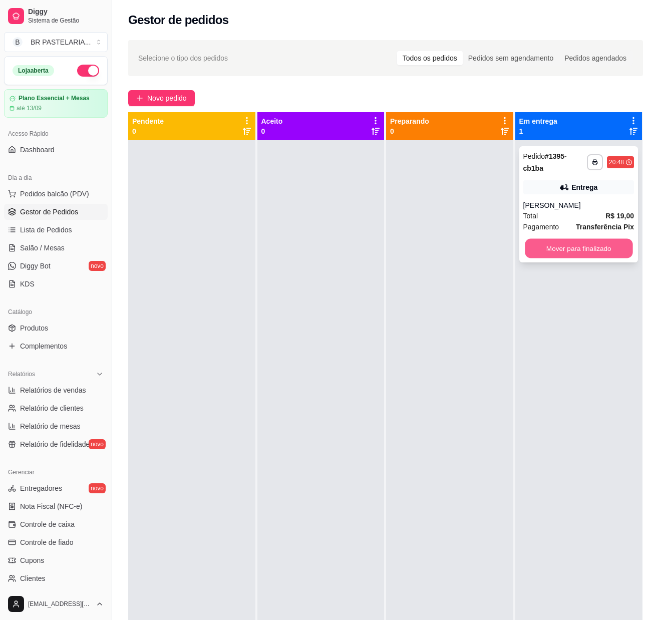
click at [557, 243] on button "Mover para finalizado" at bounding box center [579, 249] width 108 height 20
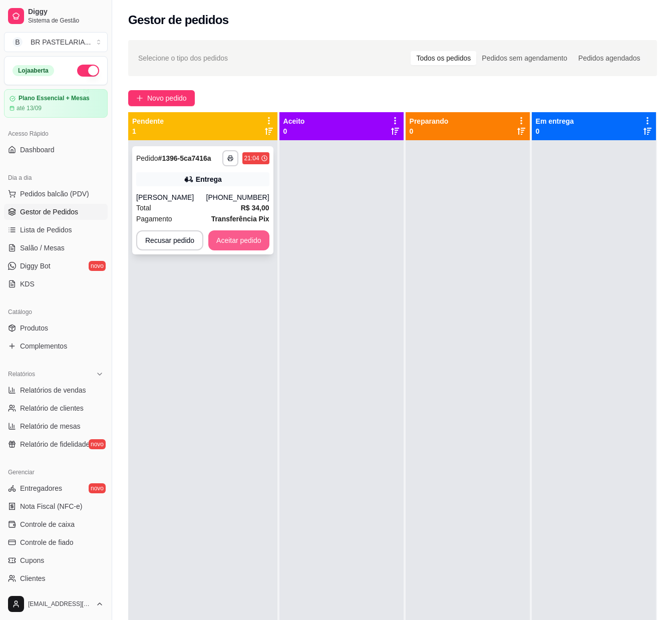
click at [240, 244] on button "Aceitar pedido" at bounding box center [238, 240] width 61 height 20
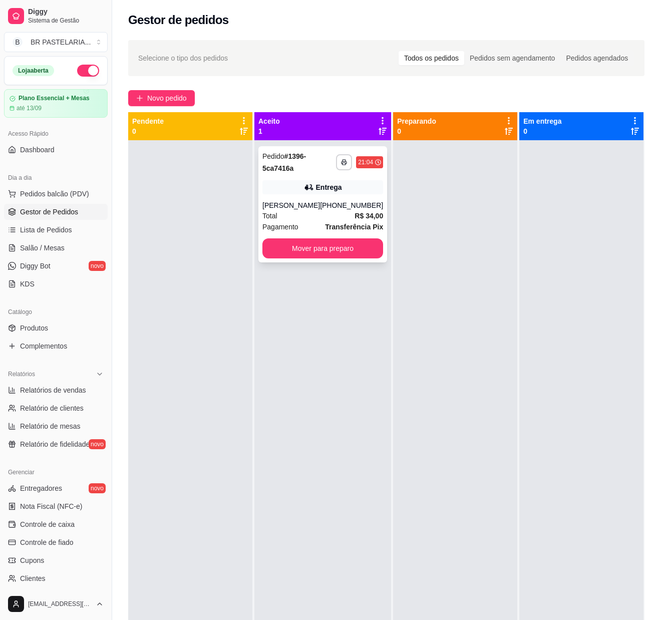
click at [327, 203] on div "[PHONE_NUMBER]" at bounding box center [351, 205] width 63 height 10
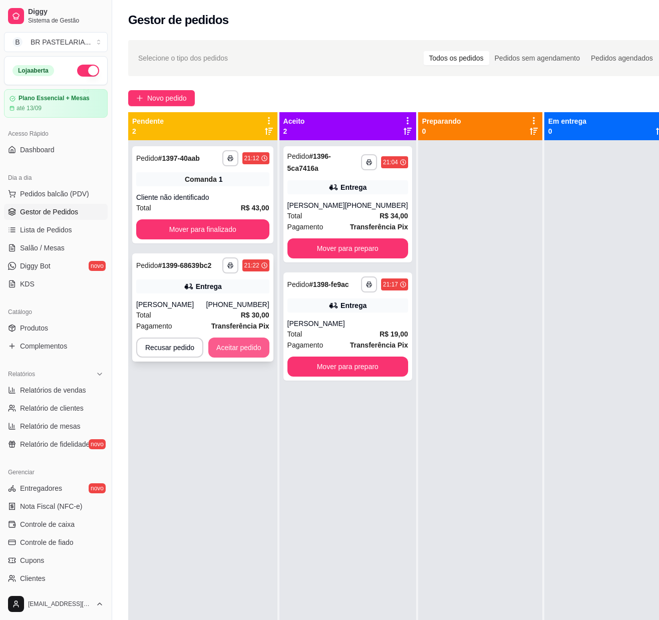
click at [232, 342] on button "Aceitar pedido" at bounding box center [238, 348] width 61 height 20
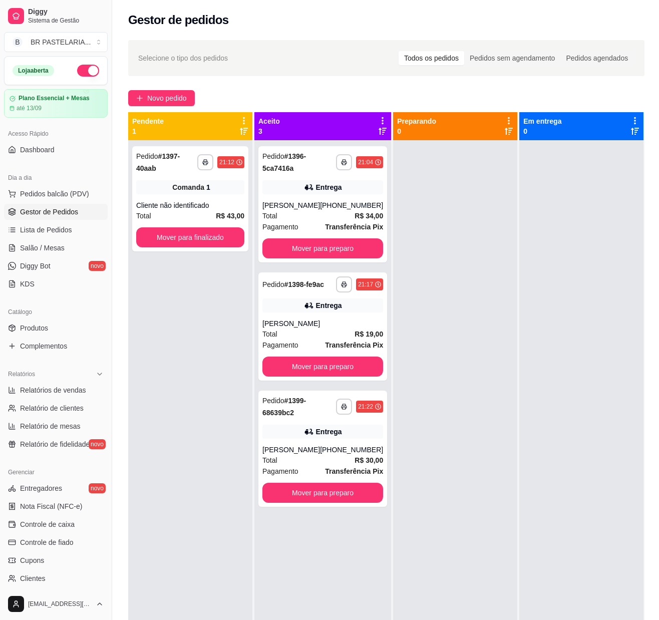
drag, startPoint x: 228, startPoint y: 308, endPoint x: 229, endPoint y: 315, distance: 7.1
click at [228, 309] on div "**********" at bounding box center [190, 450] width 124 height 620
click at [287, 430] on div "Entrega" at bounding box center [322, 432] width 121 height 14
click at [291, 317] on div "**********" at bounding box center [322, 326] width 129 height 108
click at [294, 248] on button "Mover para preparo" at bounding box center [322, 249] width 117 height 20
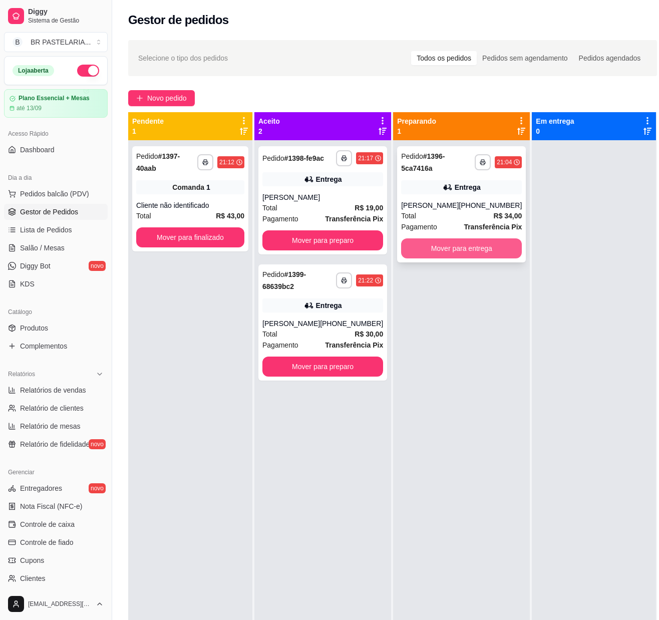
click at [441, 245] on button "Mover para entrega" at bounding box center [461, 248] width 121 height 20
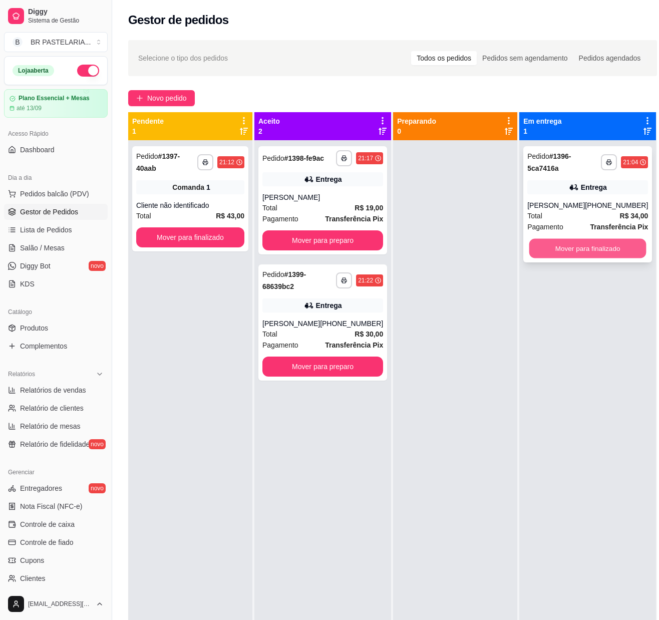
click at [543, 256] on button "Mover para finalizado" at bounding box center [587, 249] width 117 height 20
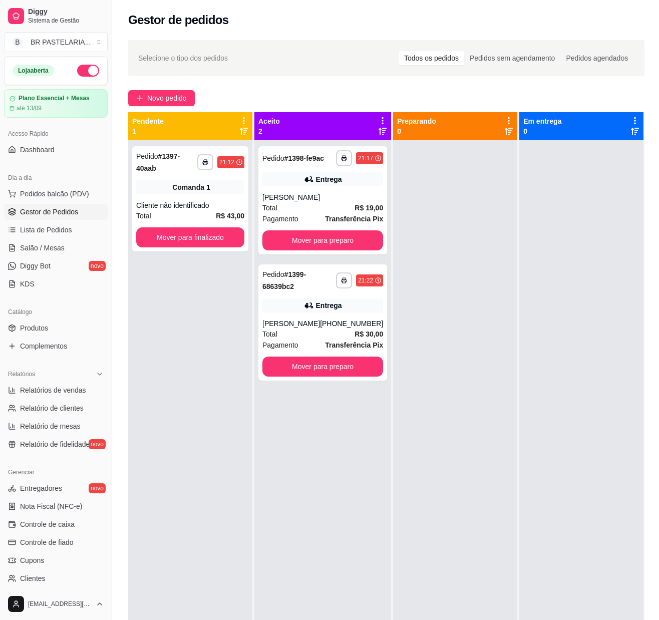
click at [47, 525] on ul "Entregadores novo Nota Fiscal (NFC-e) Controle de caixa Controle de fiado Cupon…" at bounding box center [56, 551] width 104 height 142
click at [47, 529] on span "Controle de caixa" at bounding box center [47, 524] width 55 height 10
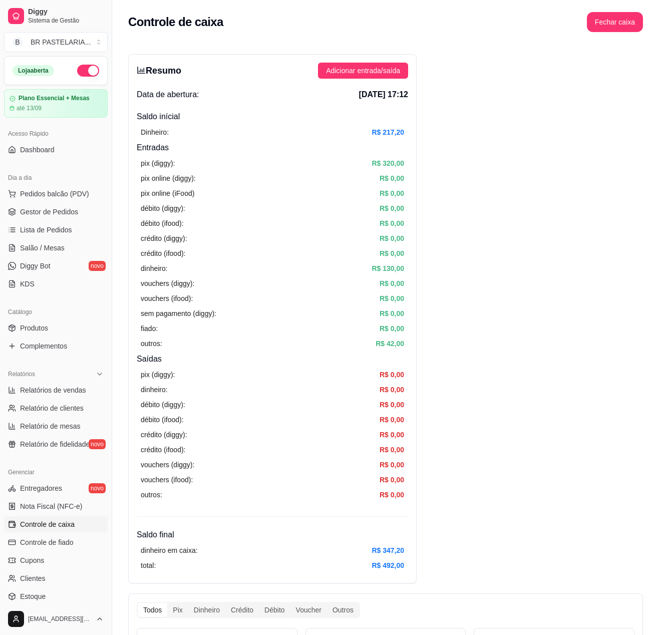
click at [360, 61] on div "Resumo Adicionar entrada/saída Data de abertura: [DATE] 17:12 Saldo inícial Din…" at bounding box center [272, 318] width 289 height 529
click at [360, 63] on button "Adicionar entrada/saída" at bounding box center [363, 71] width 90 height 16
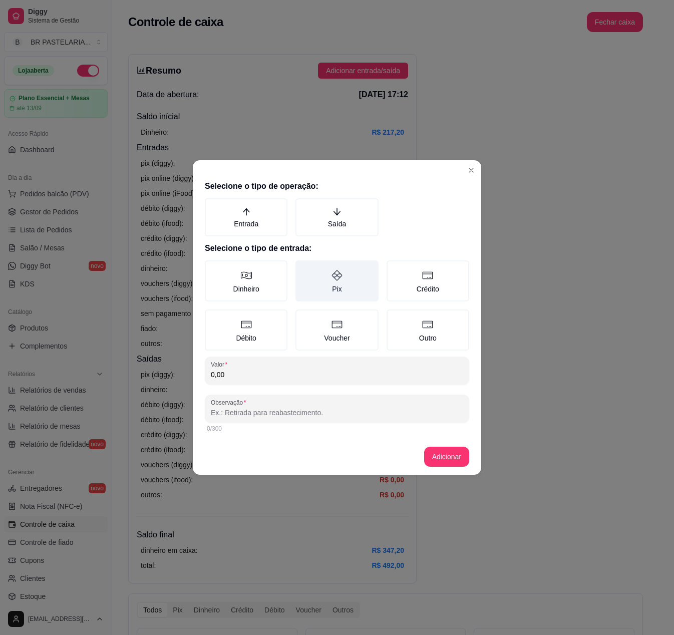
drag, startPoint x: 236, startPoint y: 217, endPoint x: 307, endPoint y: 271, distance: 88.6
click at [236, 217] on label "Entrada" at bounding box center [246, 217] width 83 height 38
click at [212, 206] on button "Entrada" at bounding box center [208, 202] width 8 height 8
click at [323, 279] on label "Pix" at bounding box center [337, 280] width 83 height 41
click at [303, 268] on button "Pix" at bounding box center [299, 264] width 8 height 8
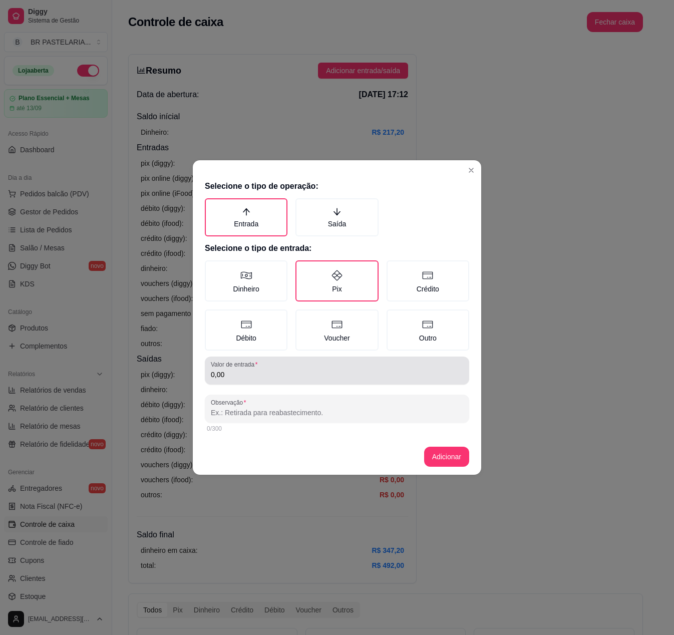
click at [255, 383] on div "Valor de entrada 0,00" at bounding box center [337, 371] width 264 height 28
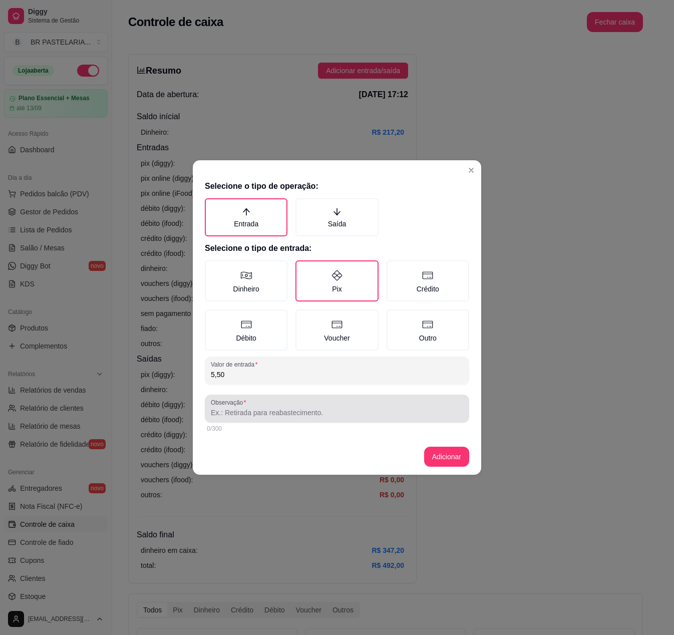
type input "5,50"
click at [257, 411] on input "Observação" at bounding box center [337, 413] width 252 height 10
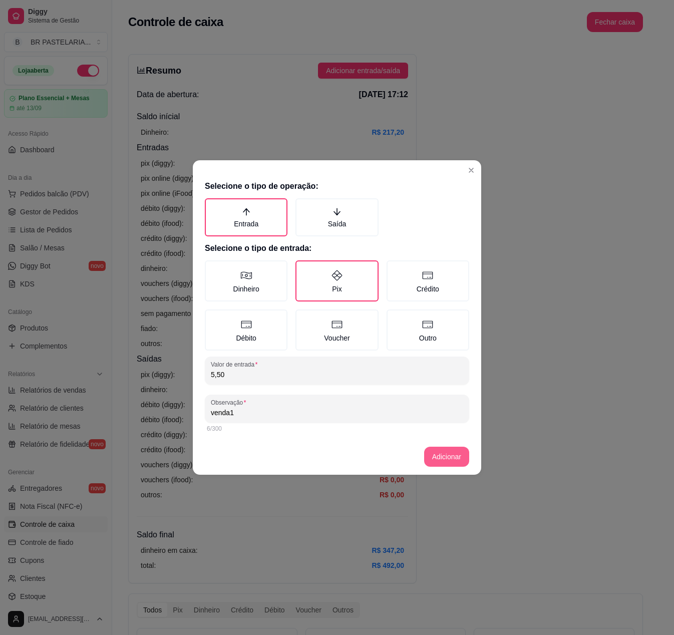
type input "venda1"
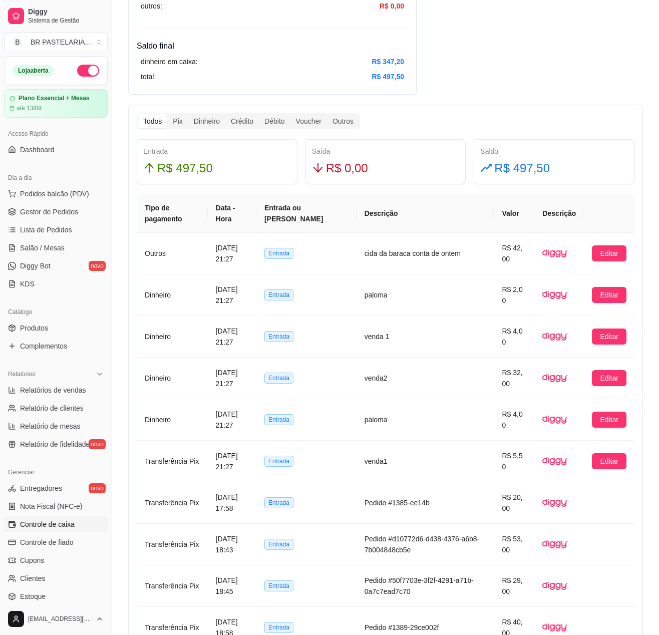
scroll to position [501, 0]
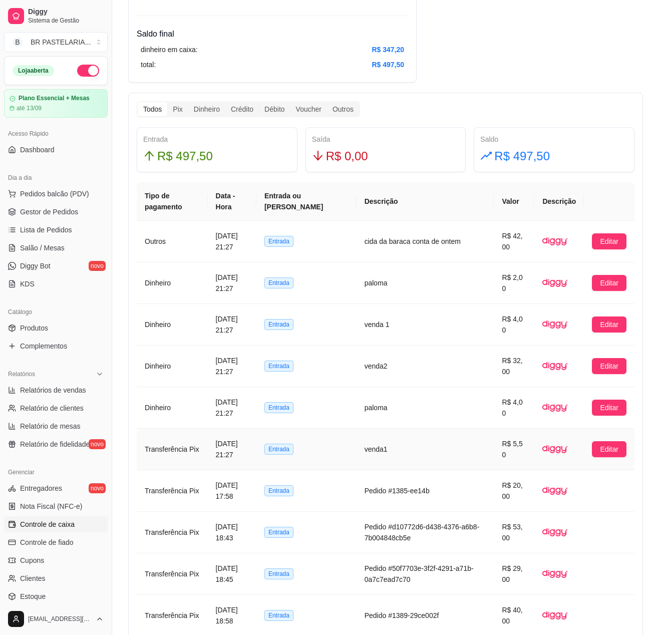
click at [418, 450] on td "venda1" at bounding box center [426, 450] width 138 height 42
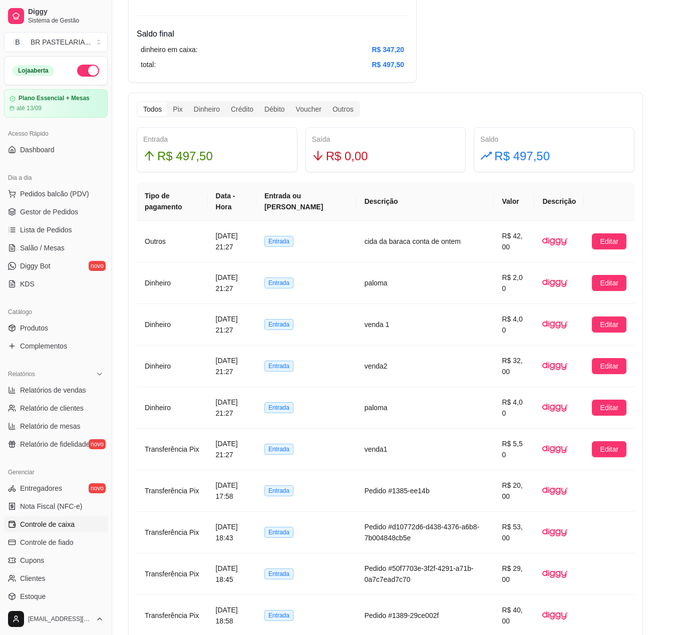
click at [320, 411] on input "venda1" at bounding box center [337, 413] width 252 height 10
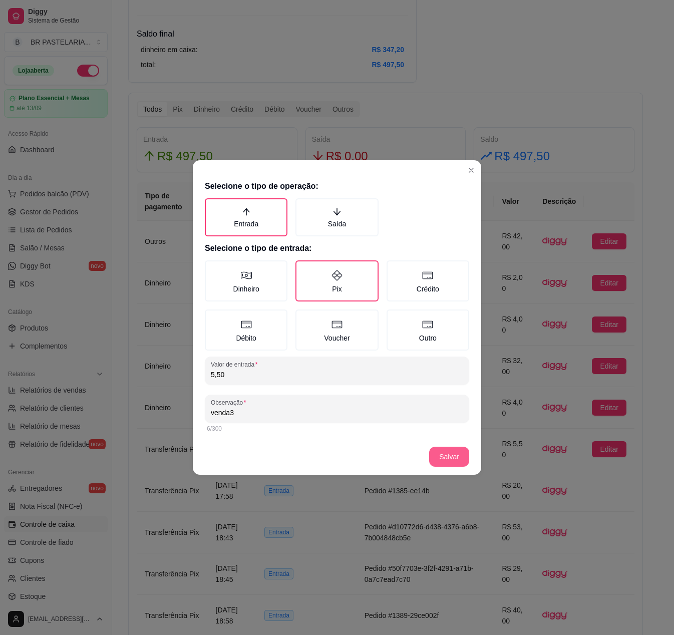
type input "venda3"
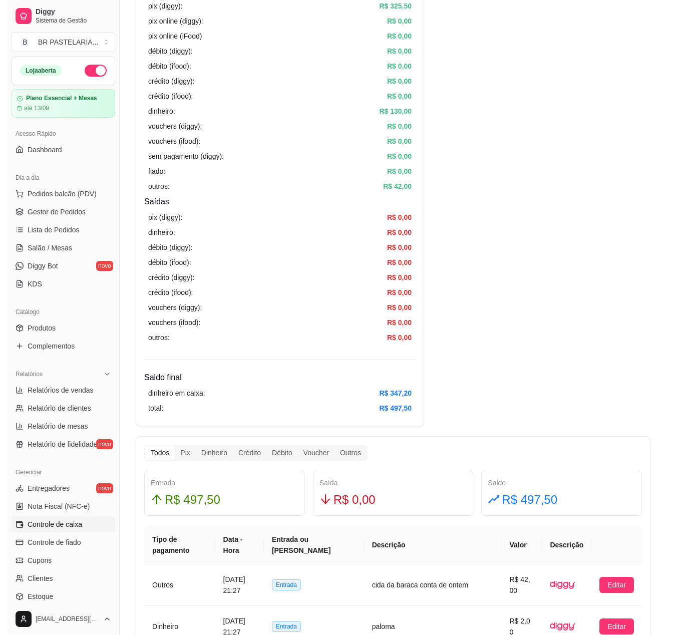
scroll to position [0, 0]
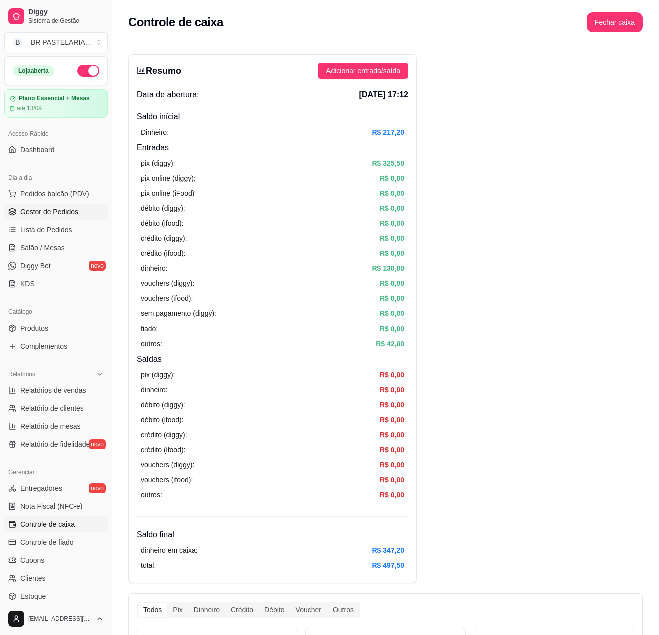
click at [39, 215] on link "Gestor de Pedidos" at bounding box center [56, 212] width 104 height 16
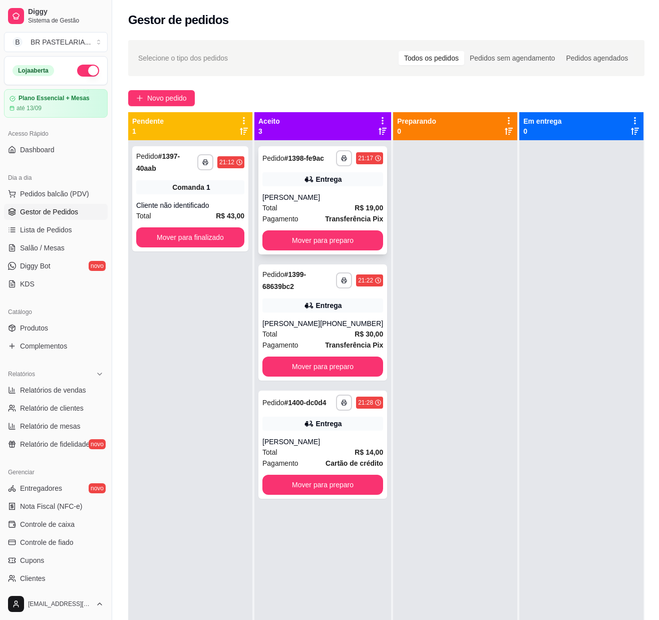
click at [330, 196] on div "[PERSON_NAME]" at bounding box center [322, 197] width 121 height 10
click at [353, 231] on button "Mover para preparo" at bounding box center [322, 240] width 121 height 20
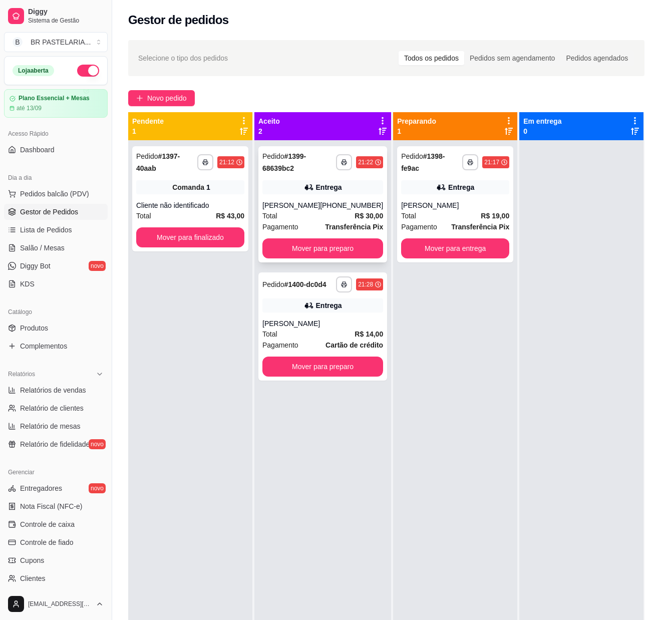
click at [309, 195] on div "**********" at bounding box center [322, 204] width 129 height 116
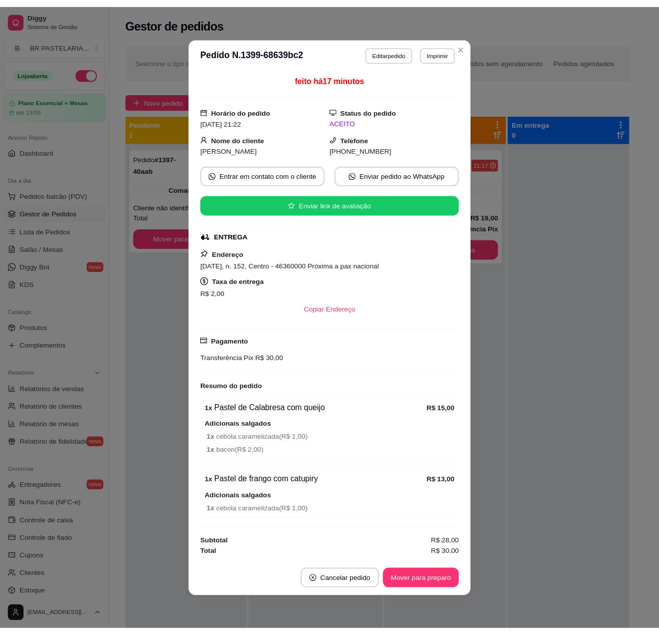
scroll to position [1, 0]
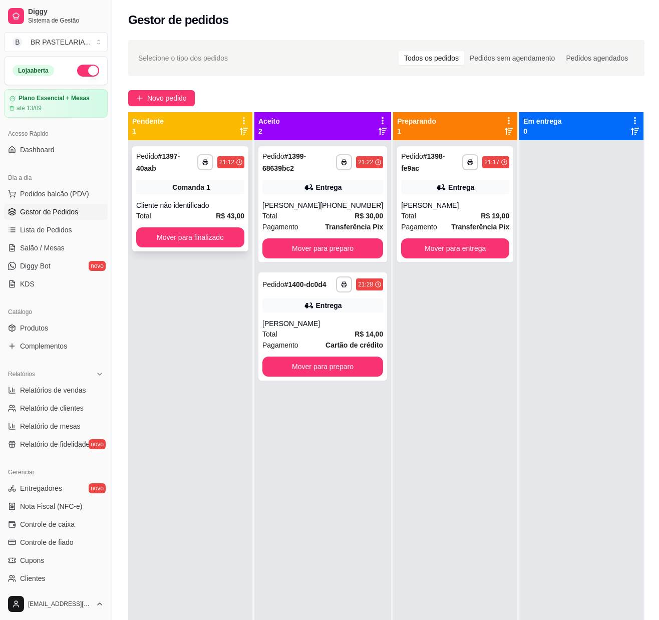
click at [235, 195] on div "**********" at bounding box center [190, 198] width 116 height 105
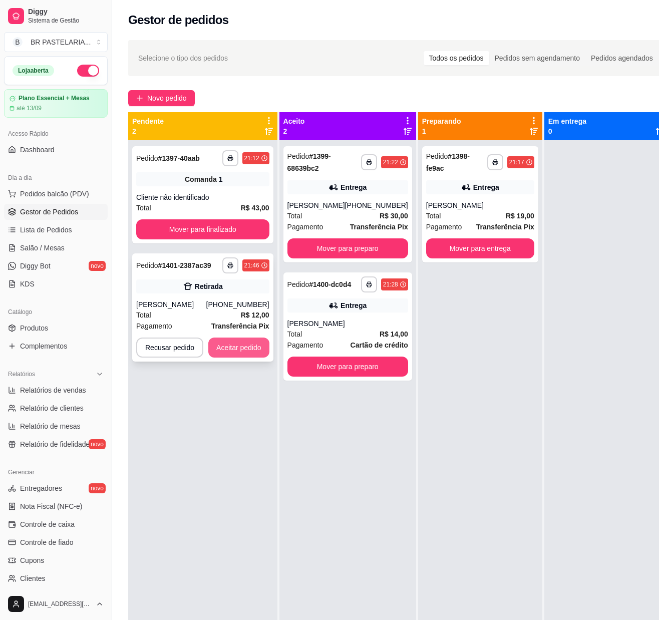
click at [238, 342] on button "Aceitar pedido" at bounding box center [238, 348] width 61 height 20
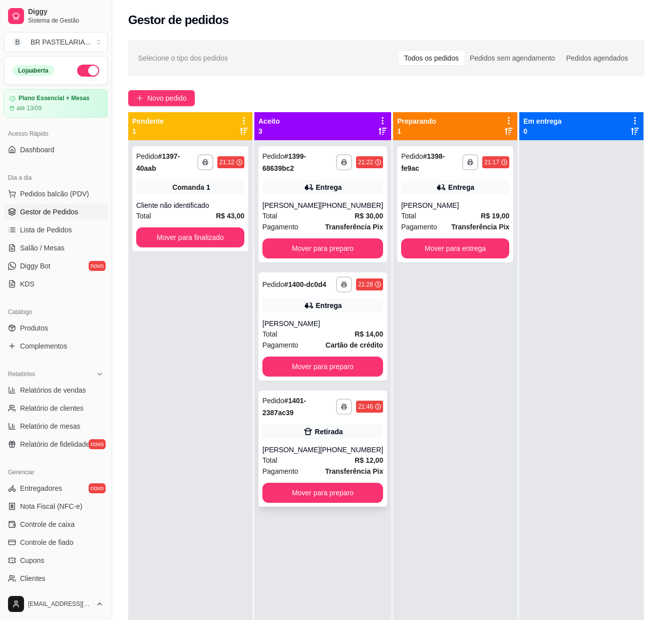
click at [325, 437] on div "Retirada" at bounding box center [329, 432] width 28 height 10
click at [300, 249] on button "Mover para preparo" at bounding box center [322, 249] width 117 height 20
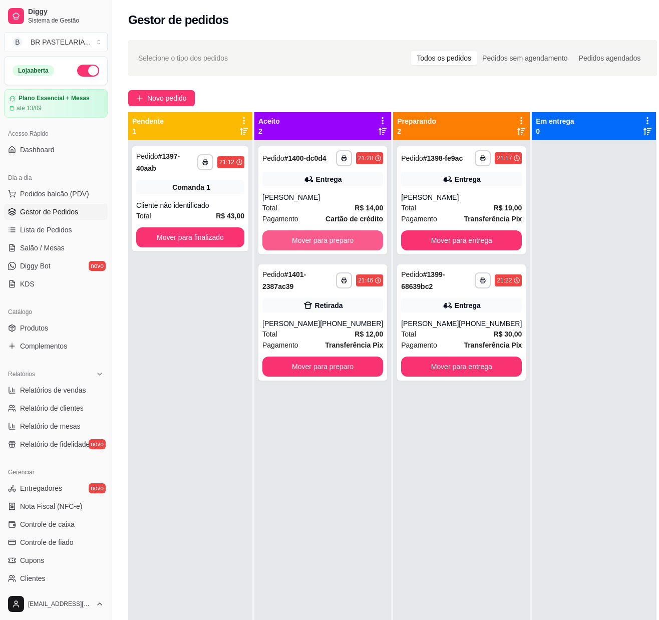
click at [300, 249] on button "Mover para preparo" at bounding box center [322, 240] width 121 height 20
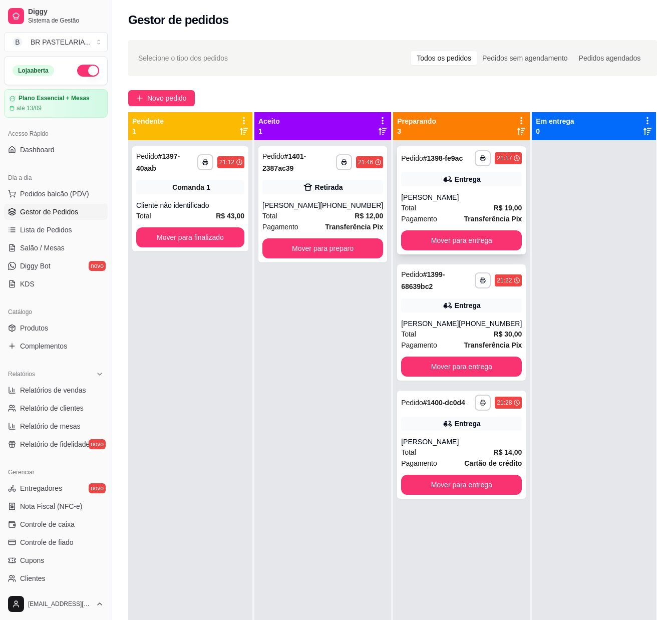
click at [423, 188] on div "**********" at bounding box center [461, 200] width 129 height 108
click at [406, 201] on div "[PERSON_NAME]" at bounding box center [461, 197] width 121 height 10
click at [455, 318] on div "**********" at bounding box center [461, 322] width 129 height 116
click at [478, 447] on div "[PERSON_NAME]" at bounding box center [461, 442] width 121 height 10
click at [440, 233] on button "Mover para entrega" at bounding box center [461, 240] width 121 height 20
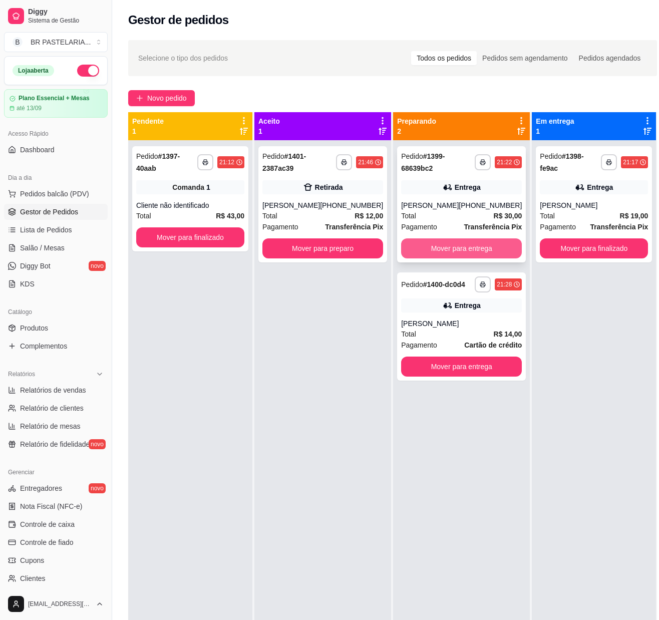
click at [418, 248] on button "Mover para entrega" at bounding box center [461, 248] width 121 height 20
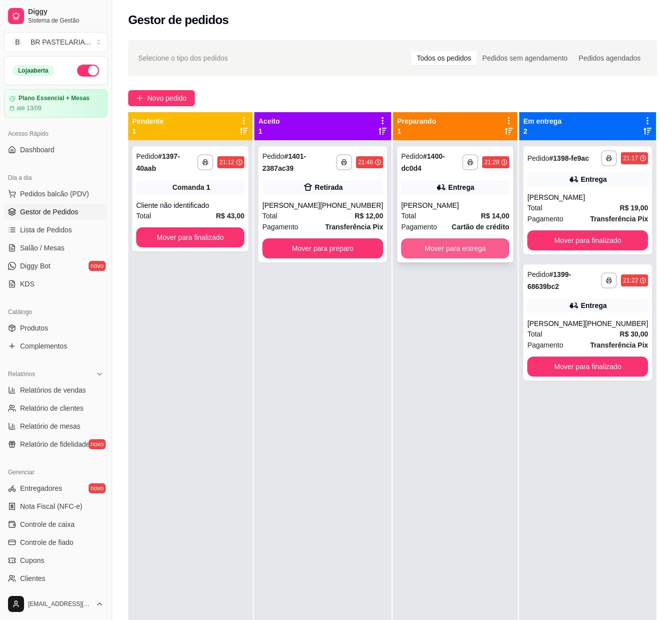
click at [427, 250] on button "Mover para entrega" at bounding box center [455, 248] width 108 height 20
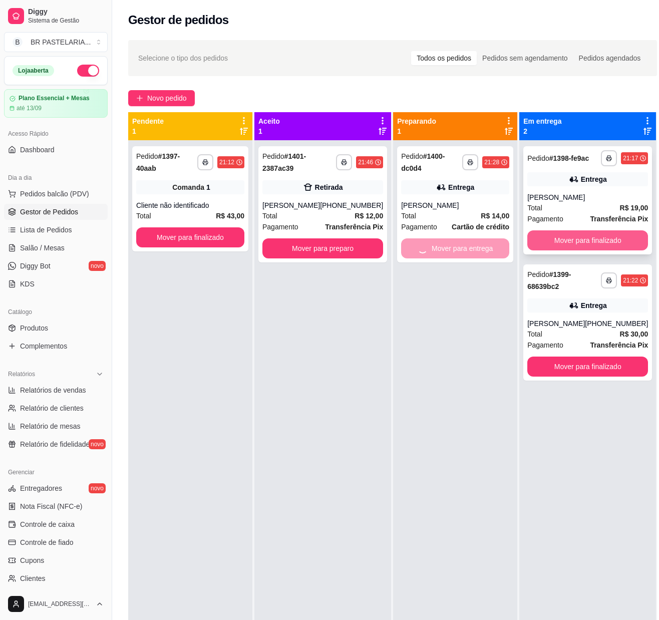
click at [528, 235] on button "Mover para finalizado" at bounding box center [587, 240] width 121 height 20
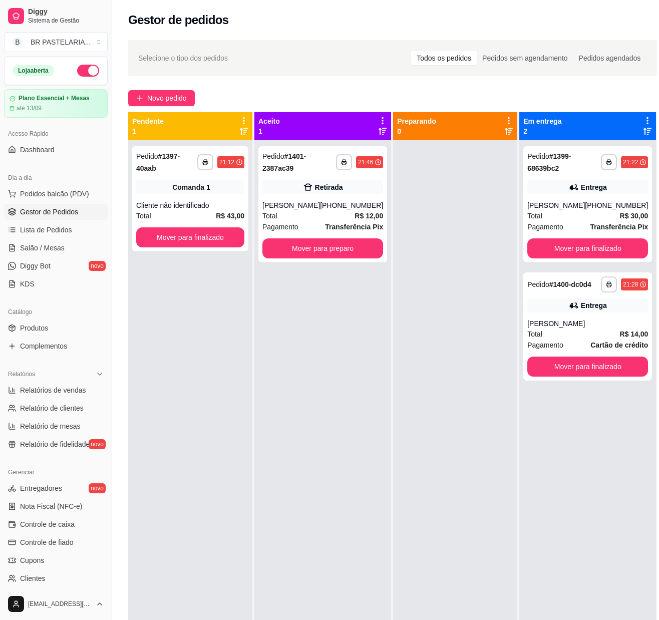
click at [531, 235] on div "**********" at bounding box center [587, 204] width 129 height 116
click at [532, 246] on button "Mover para finalizado" at bounding box center [587, 248] width 121 height 20
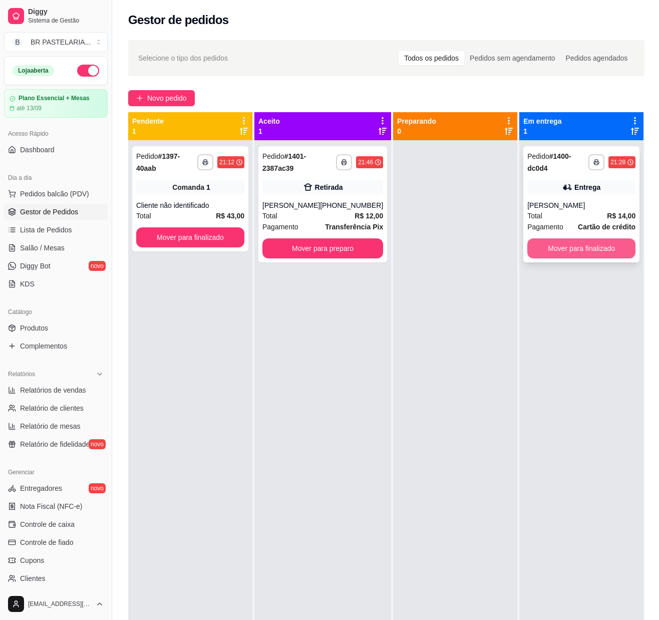
click at [537, 244] on button "Mover para finalizado" at bounding box center [581, 248] width 108 height 20
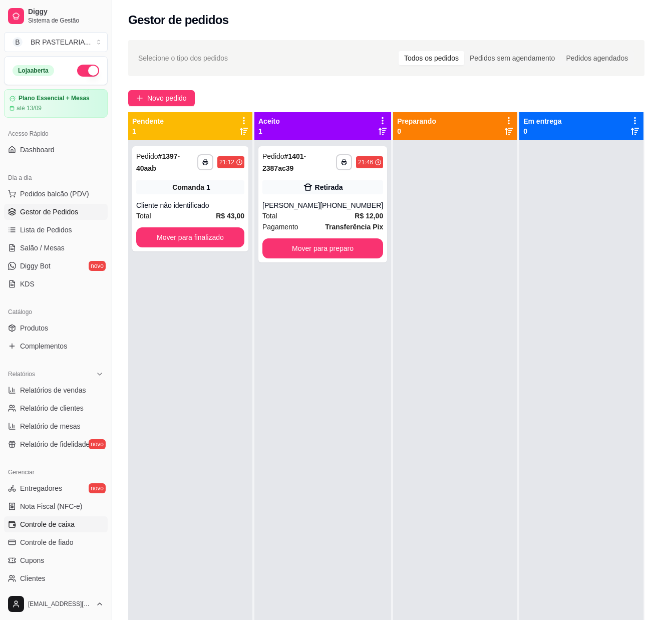
drag, startPoint x: 44, startPoint y: 531, endPoint x: 58, endPoint y: 534, distance: 14.3
click at [44, 529] on span "Controle de caixa" at bounding box center [47, 524] width 55 height 10
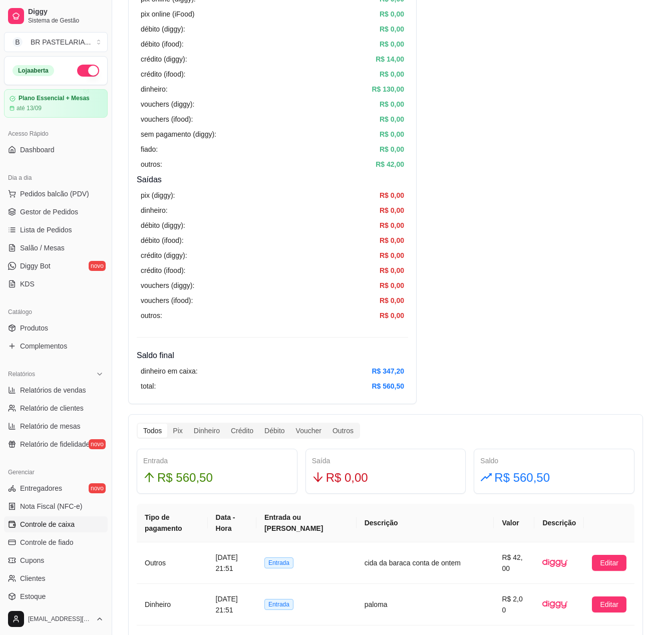
scroll to position [301, 0]
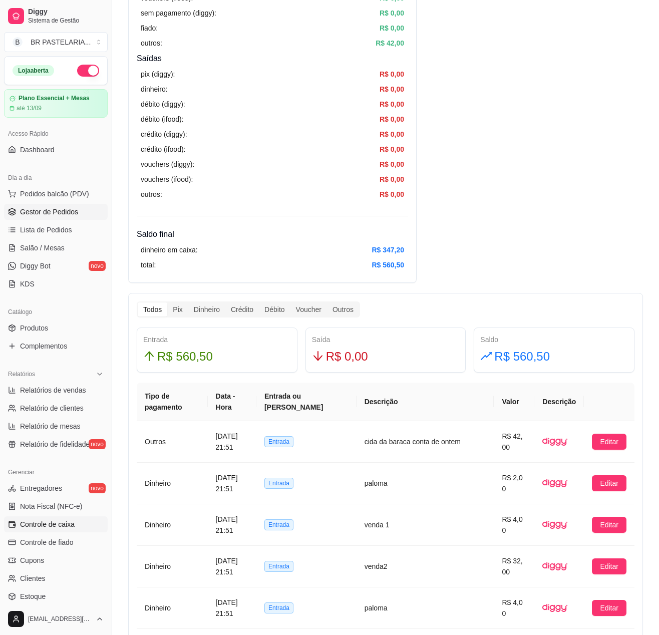
click at [37, 217] on span "Gestor de Pedidos" at bounding box center [49, 212] width 58 height 10
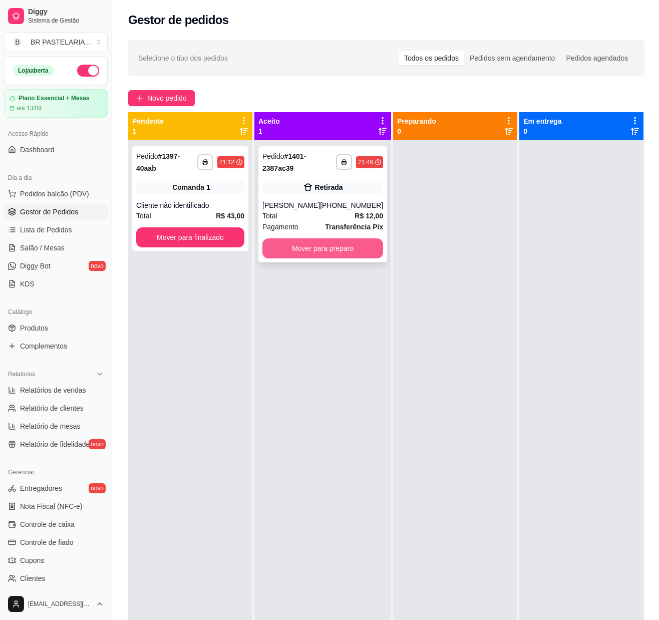
click at [344, 250] on button "Mover para preparo" at bounding box center [322, 248] width 121 height 20
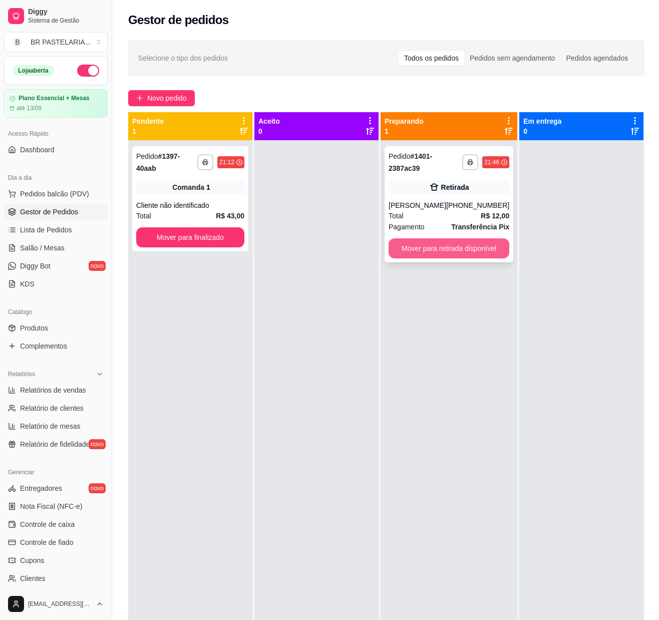
click at [420, 250] on button "Mover para retirada disponível" at bounding box center [449, 248] width 121 height 20
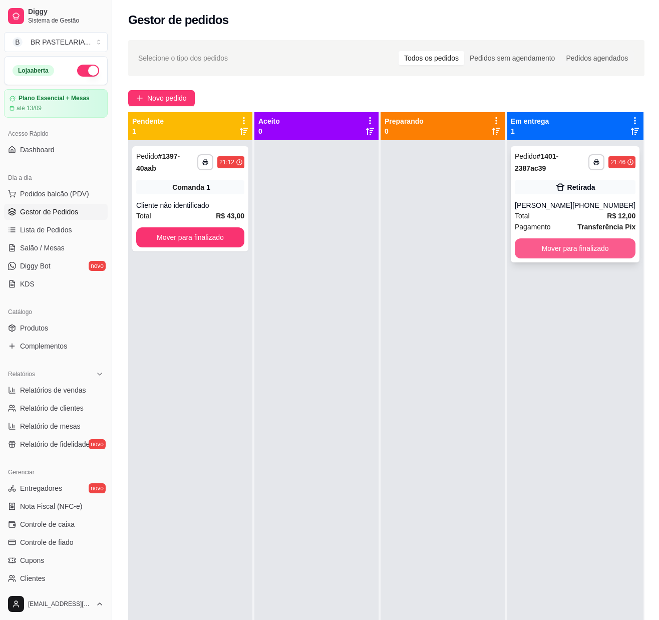
click at [552, 247] on button "Mover para finalizado" at bounding box center [575, 248] width 121 height 20
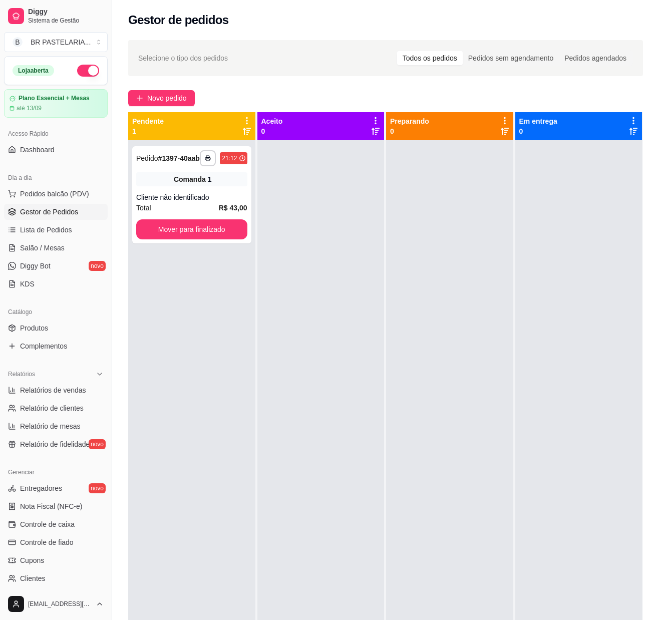
click at [314, 319] on div at bounding box center [320, 450] width 127 height 620
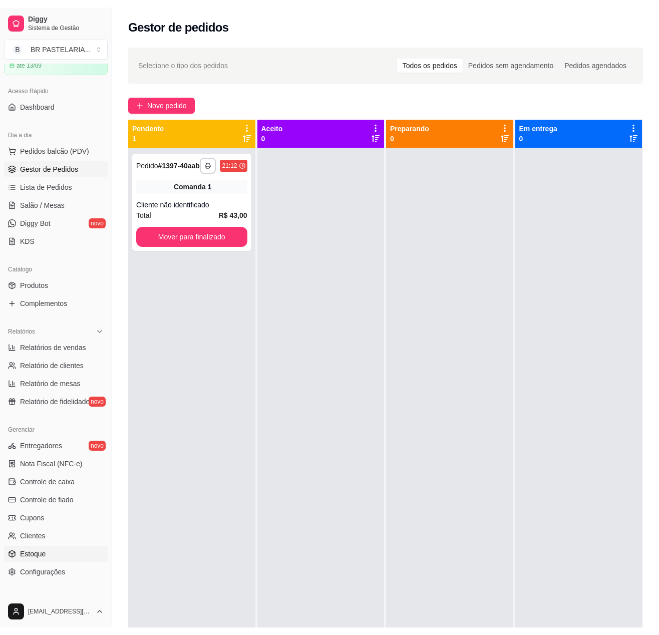
scroll to position [95, 0]
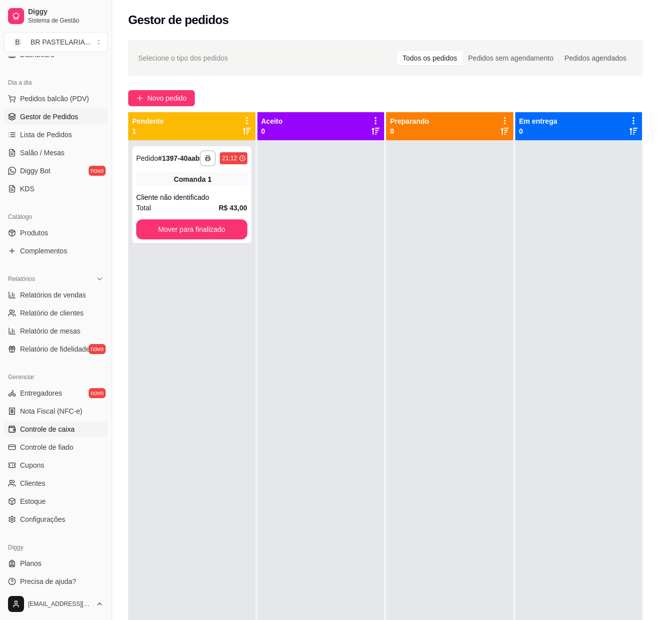
click at [61, 434] on span "Controle de caixa" at bounding box center [47, 429] width 55 height 10
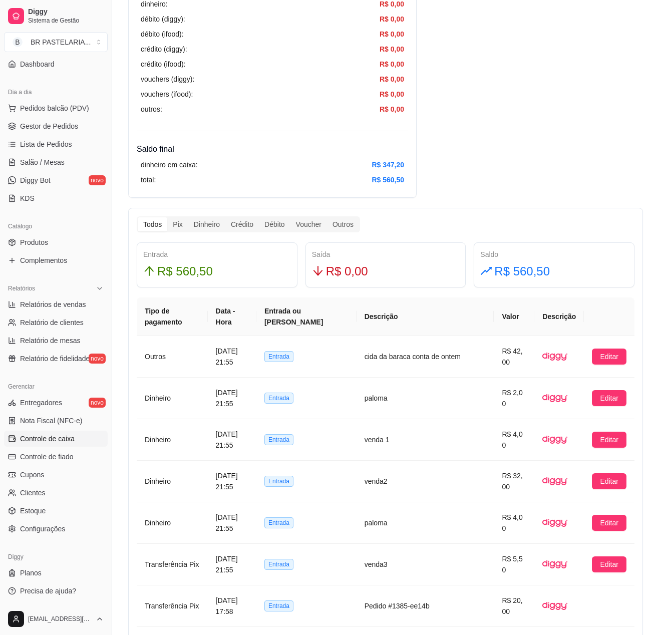
scroll to position [401, 0]
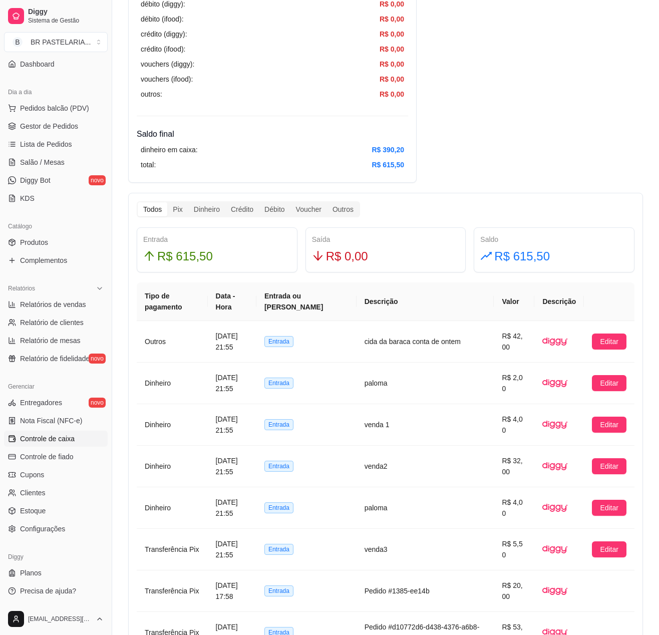
click at [11, 134] on ul "Pedidos balcão (PDV) Gestor de Pedidos Lista de Pedidos Salão / Mesas Diggy Bot…" at bounding box center [56, 153] width 104 height 106
click at [14, 125] on icon at bounding box center [12, 126] width 8 height 8
